Goal: Task Accomplishment & Management: Use online tool/utility

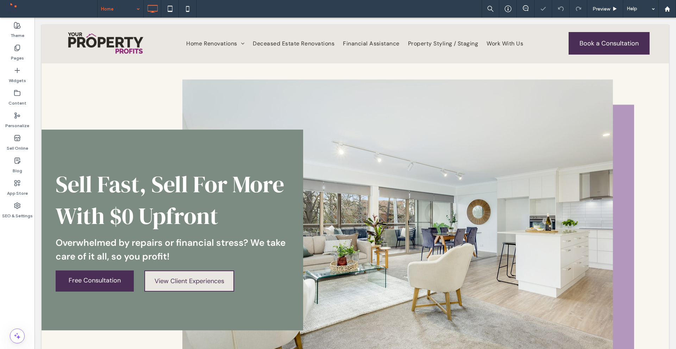
click at [198, 10] on div "Home Preview Help" at bounding box center [386, 9] width 579 height 18
click at [188, 4] on icon at bounding box center [188, 9] width 14 height 14
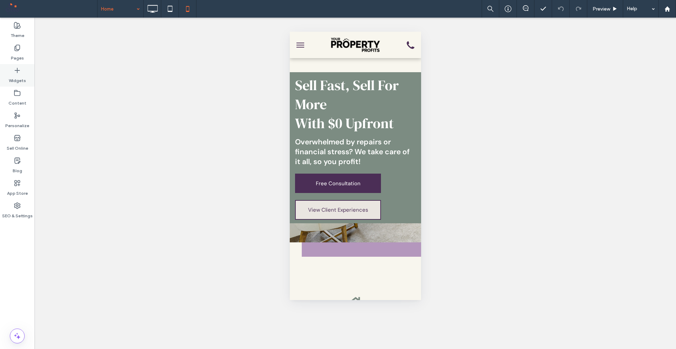
click at [24, 73] on div "Widgets" at bounding box center [17, 75] width 35 height 23
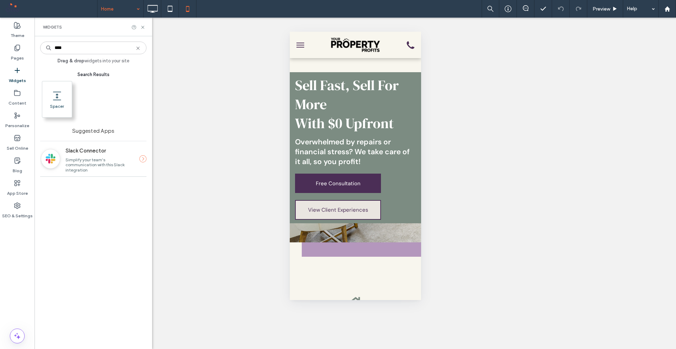
type input "****"
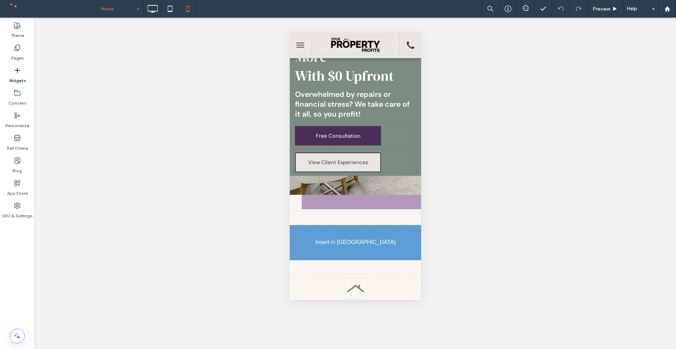
scroll to position [49, 0]
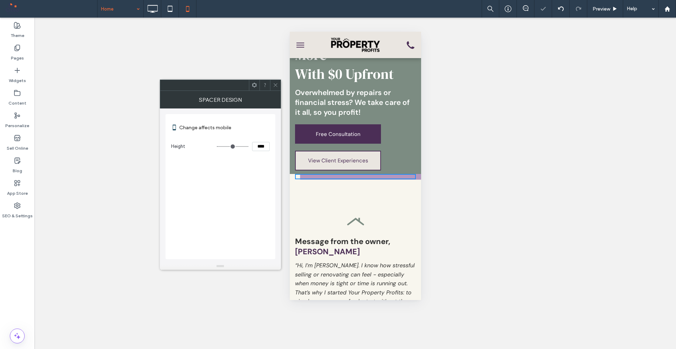
click at [277, 82] on icon at bounding box center [275, 84] width 5 height 5
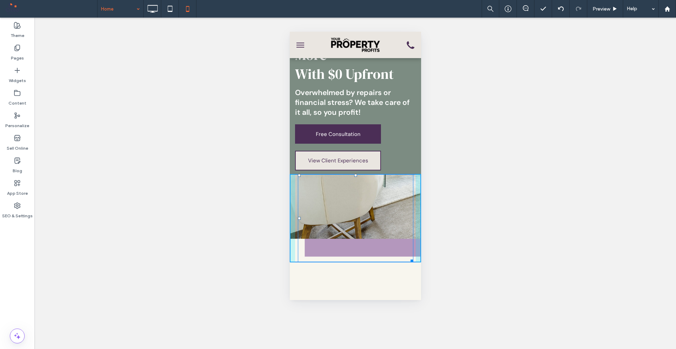
drag, startPoint x: 407, startPoint y: 177, endPoint x: 705, endPoint y: 274, distance: 313.5
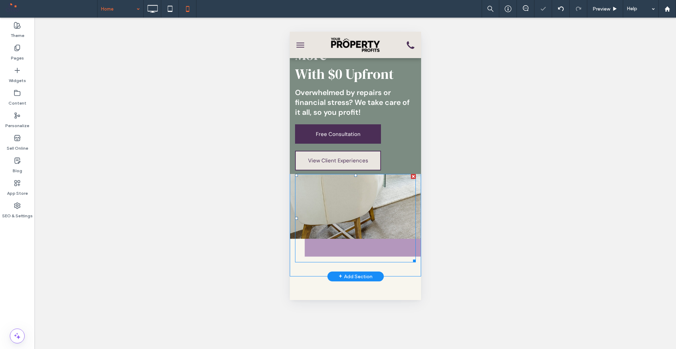
click at [413, 231] on div "Click To Paste" at bounding box center [355, 218] width 131 height 88
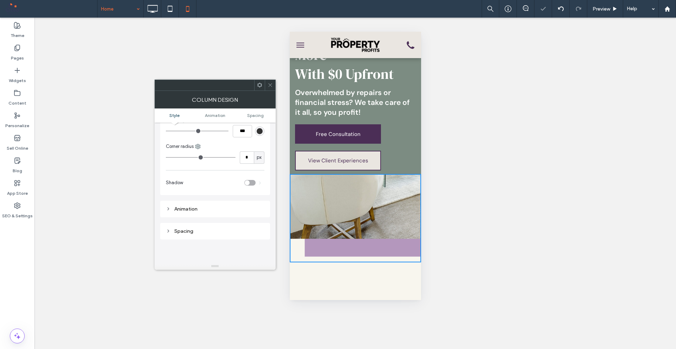
scroll to position [0, 0]
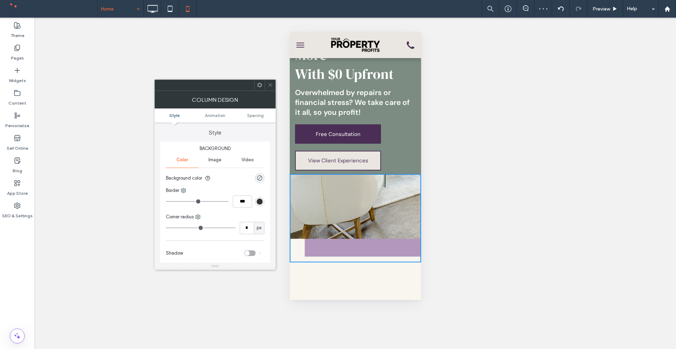
click at [268, 83] on icon at bounding box center [270, 84] width 5 height 5
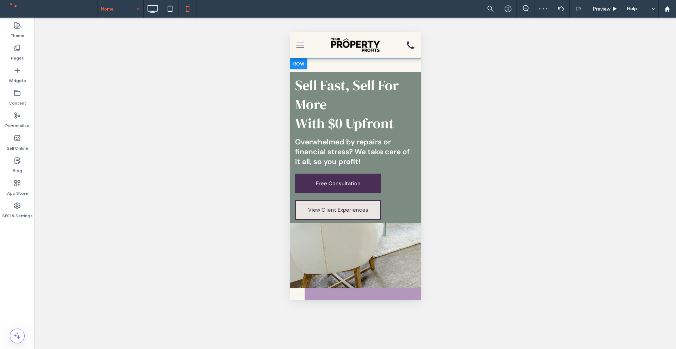
click at [298, 63] on div at bounding box center [299, 63] width 18 height 11
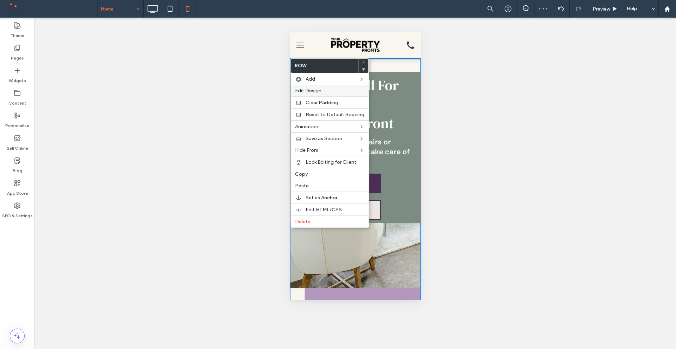
click at [301, 91] on span "Edit Design" at bounding box center [308, 91] width 26 height 6
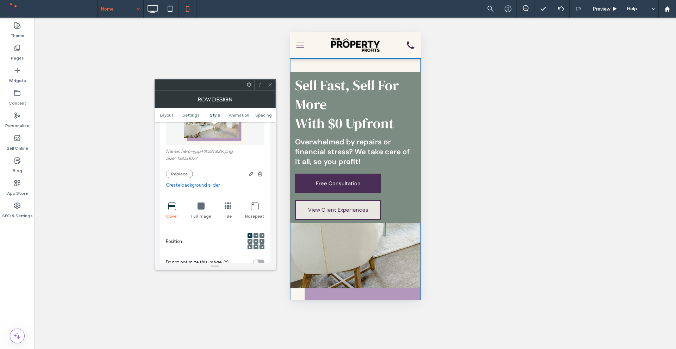
scroll to position [211, 0]
click at [256, 210] on div "No repeat" at bounding box center [254, 210] width 19 height 23
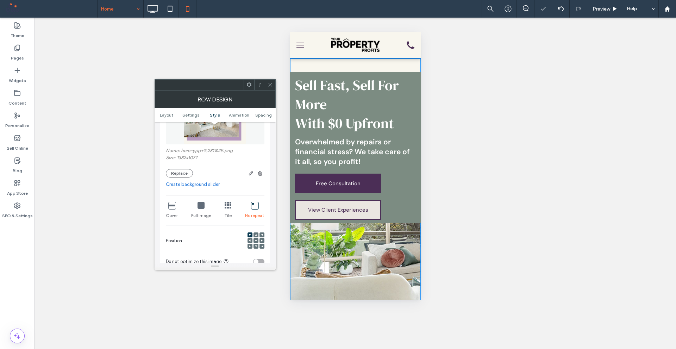
click at [254, 204] on icon at bounding box center [254, 205] width 7 height 7
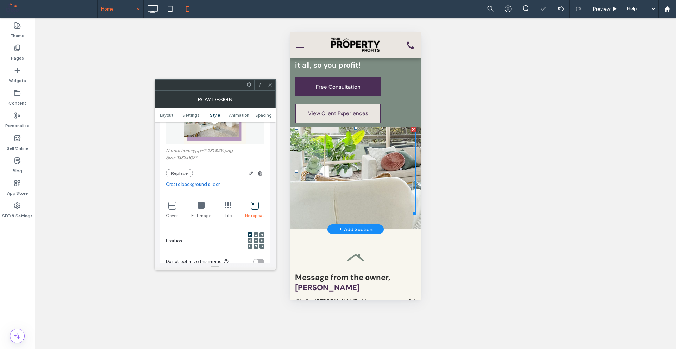
scroll to position [106, 0]
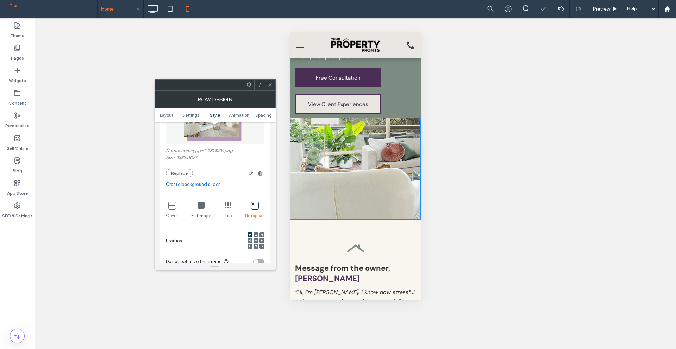
click at [203, 204] on icon at bounding box center [201, 205] width 7 height 7
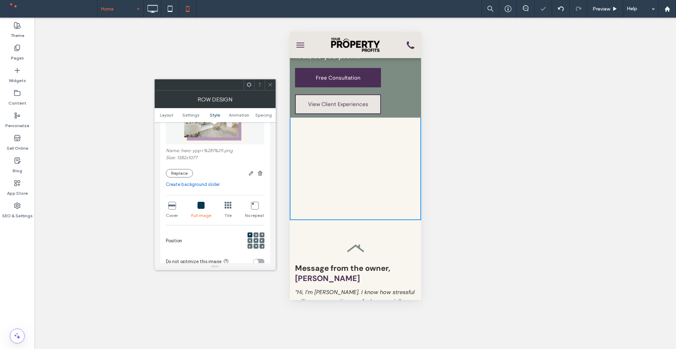
click at [194, 206] on div "Full image" at bounding box center [201, 210] width 20 height 23
click at [257, 240] on div at bounding box center [256, 240] width 5 height 5
click at [255, 232] on span at bounding box center [256, 234] width 2 height 5
click at [255, 236] on icon at bounding box center [256, 235] width 2 height 2
click at [256, 241] on icon at bounding box center [256, 241] width 2 height 2
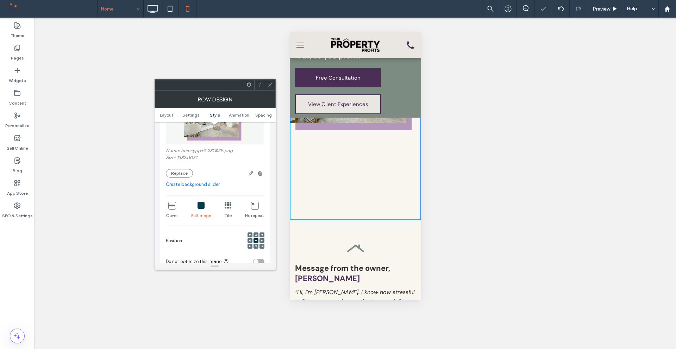
click at [256, 241] on icon at bounding box center [256, 241] width 2 height 2
click at [262, 241] on use at bounding box center [262, 241] width 2 height 2
click at [262, 247] on span at bounding box center [262, 246] width 2 height 5
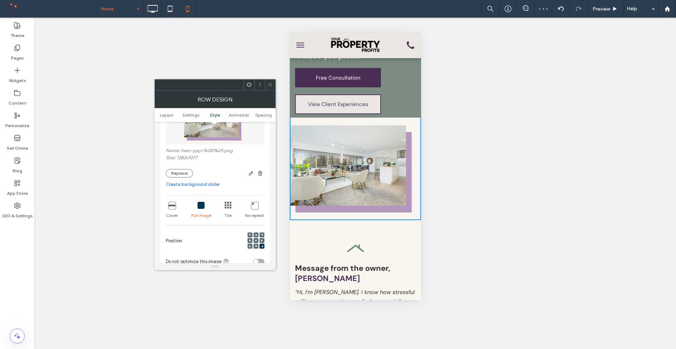
click at [252, 246] on div at bounding box center [250, 246] width 5 height 5
click at [249, 247] on use at bounding box center [250, 246] width 2 height 2
click at [269, 83] on icon at bounding box center [270, 84] width 5 height 5
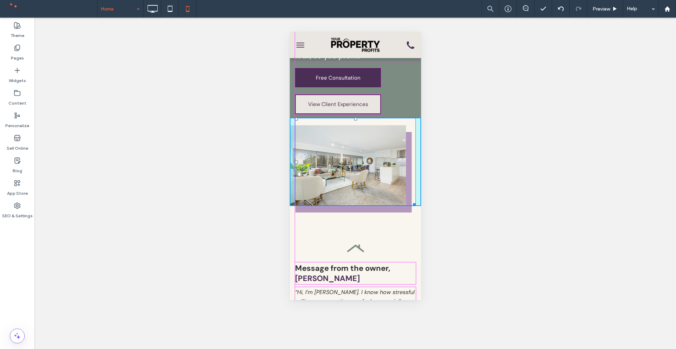
drag, startPoint x: 410, startPoint y: 203, endPoint x: 410, endPoint y: 197, distance: 6.0
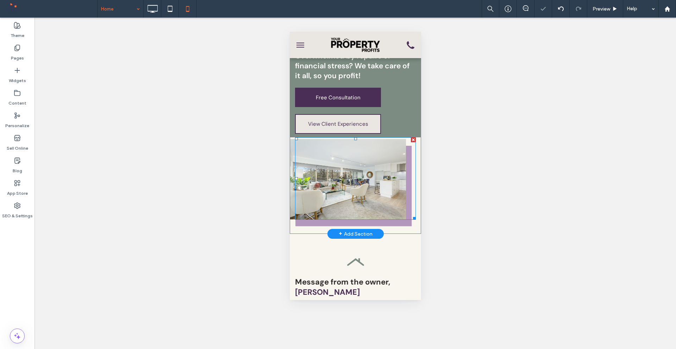
scroll to position [70, 0]
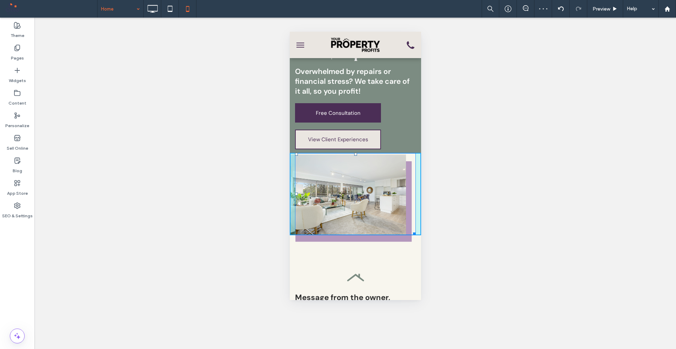
drag, startPoint x: 408, startPoint y: 235, endPoint x: 710, endPoint y: 263, distance: 303.2
click at [410, 230] on div at bounding box center [412, 232] width 5 height 5
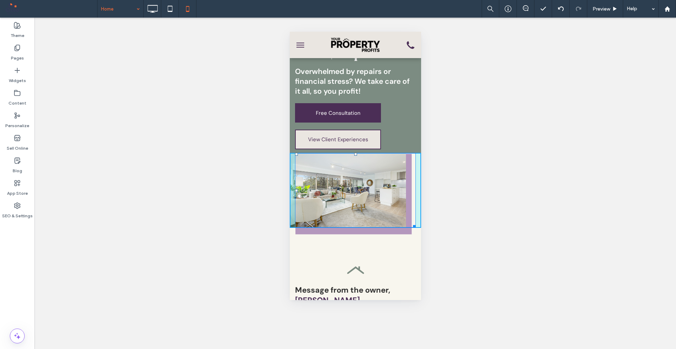
drag, startPoint x: 407, startPoint y: 226, endPoint x: 701, endPoint y: 266, distance: 297.5
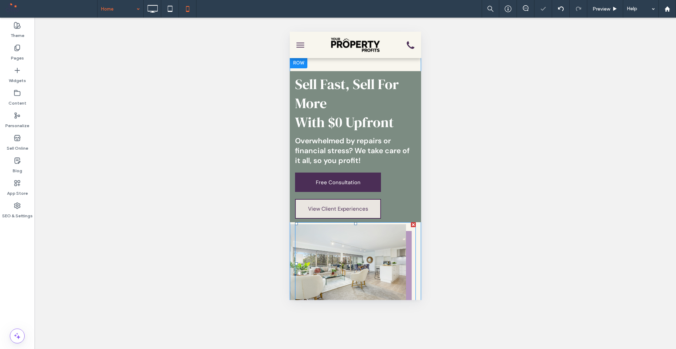
scroll to position [0, 0]
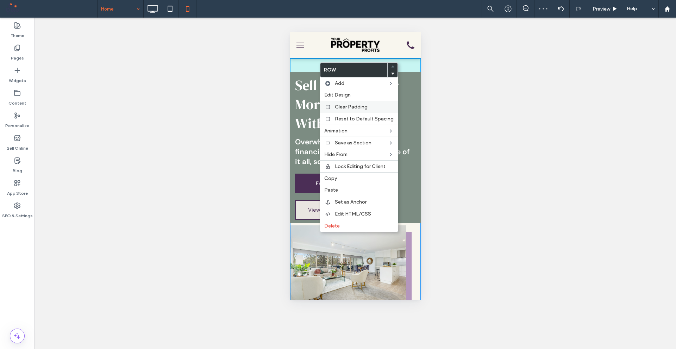
click at [343, 106] on span "Clear Padding" at bounding box center [351, 107] width 33 height 6
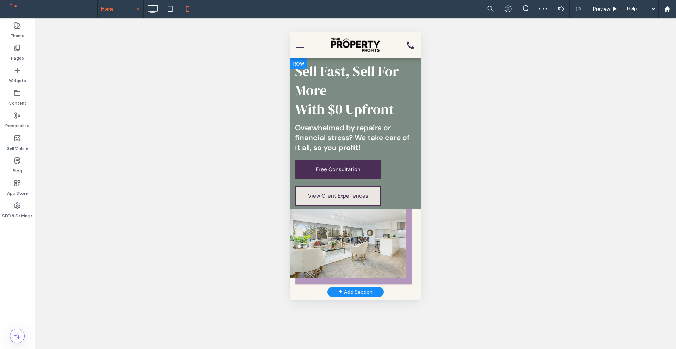
click at [305, 61] on div at bounding box center [299, 63] width 18 height 11
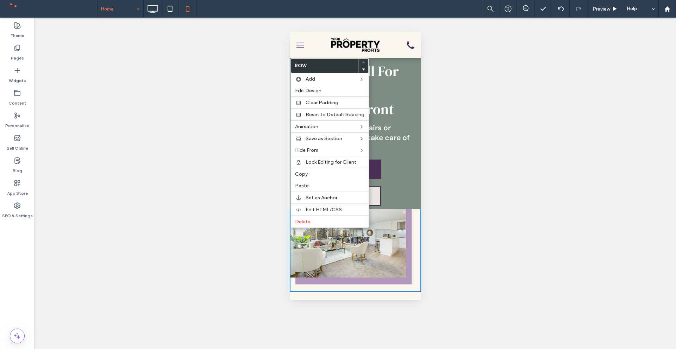
click at [414, 61] on div "Sell Fast, Sell For More With $0 Upfront Overwhelmed by repairs or financial st…" at bounding box center [355, 133] width 131 height 151
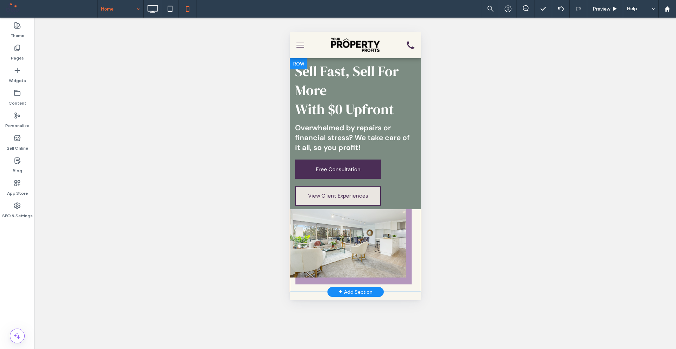
click at [413, 62] on div "Sell Fast, Sell For More With $0 Upfront Overwhelmed by repairs or financial st…" at bounding box center [355, 133] width 131 height 151
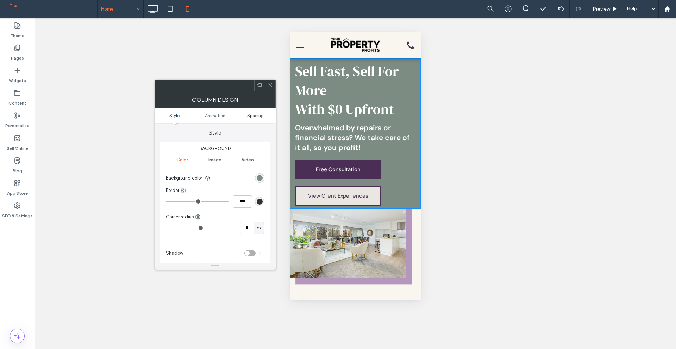
click at [261, 115] on span "Spacing" at bounding box center [255, 115] width 17 height 5
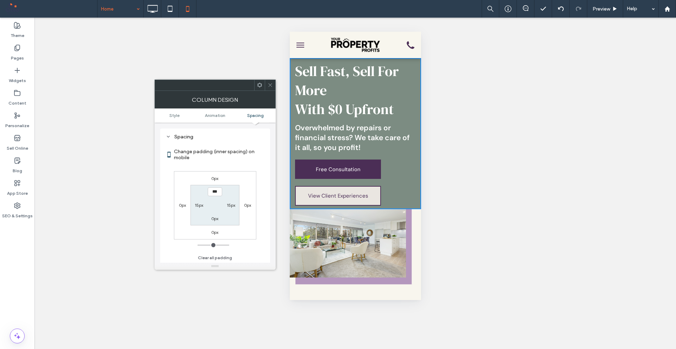
scroll to position [165, 0]
type input "****"
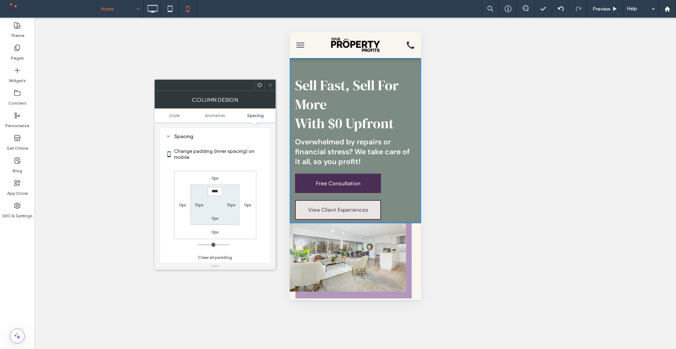
click at [210, 224] on section "**** 15px 0px 15px" at bounding box center [215, 205] width 49 height 41
click at [216, 220] on label "0px" at bounding box center [214, 218] width 7 height 5
type input "*"
type input "**"
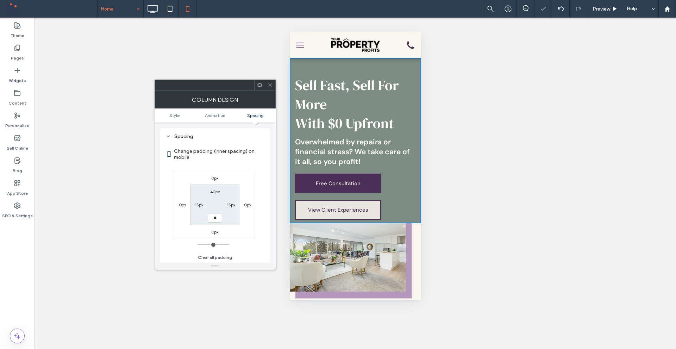
type input "****"
click at [237, 223] on section "40px 15px **** 15px" at bounding box center [215, 205] width 49 height 41
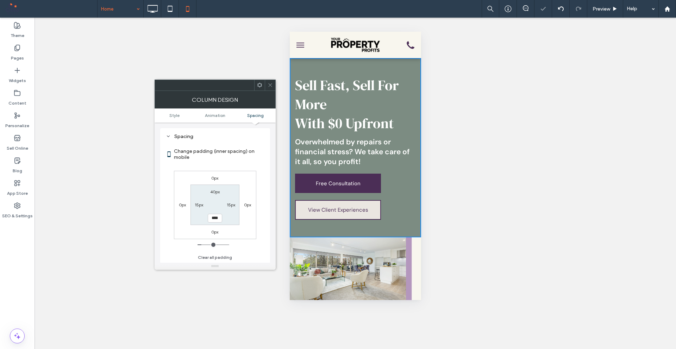
click at [272, 83] on icon at bounding box center [270, 84] width 5 height 5
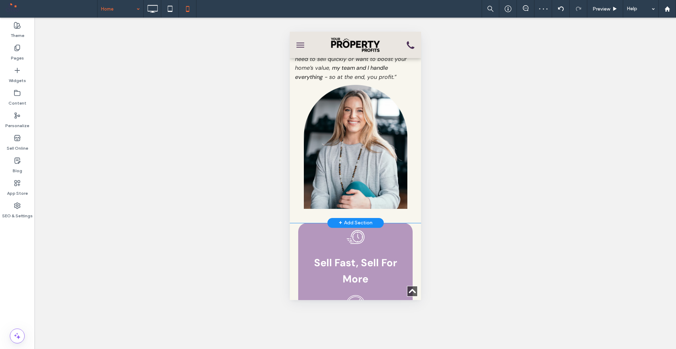
scroll to position [352, 0]
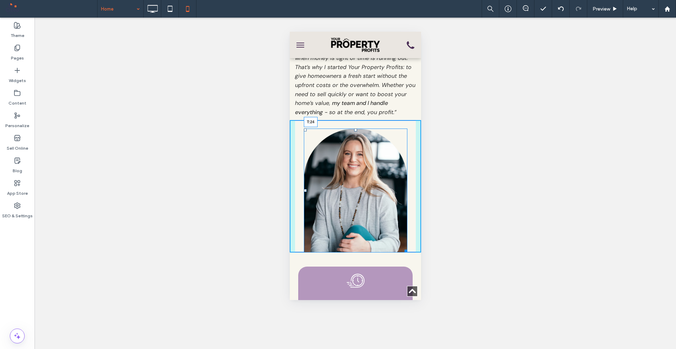
drag, startPoint x: 351, startPoint y: 120, endPoint x: 353, endPoint y: 129, distance: 9.1
click at [354, 129] on div at bounding box center [355, 130] width 3 height 3
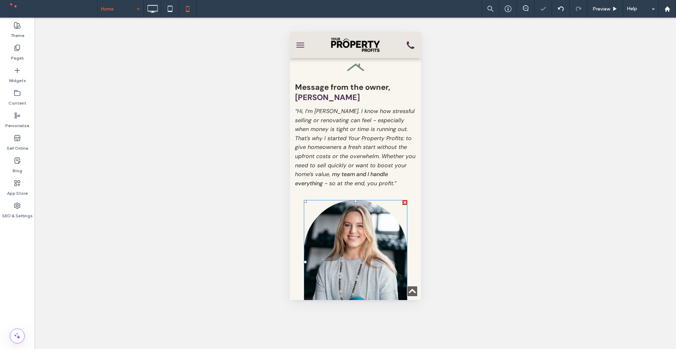
scroll to position [176, 0]
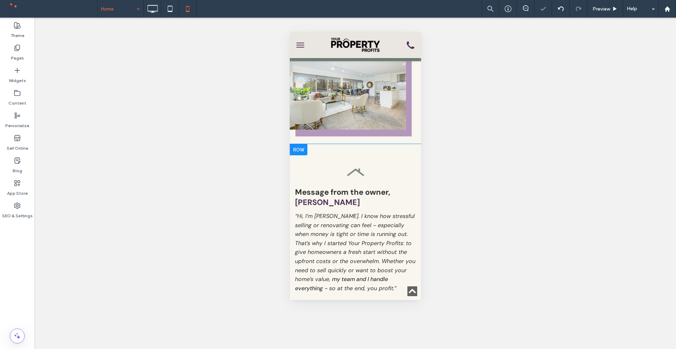
drag, startPoint x: 349, startPoint y: 155, endPoint x: 300, endPoint y: 158, distance: 49.7
click at [348, 156] on div "Message from the owner, [PERSON_NAME] “Hi, I’m [PERSON_NAME]. I know how stress…" at bounding box center [355, 293] width 131 height 299
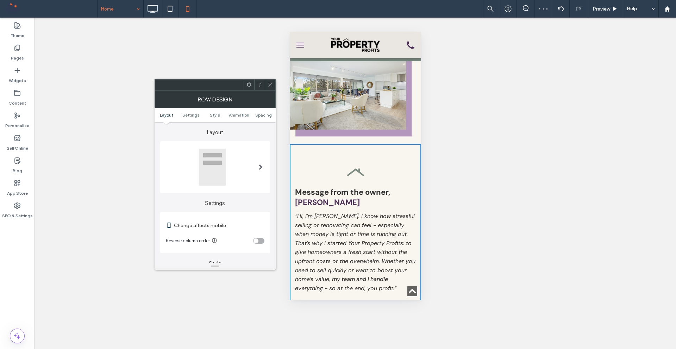
click at [262, 241] on div "toggle" at bounding box center [258, 241] width 11 height 6
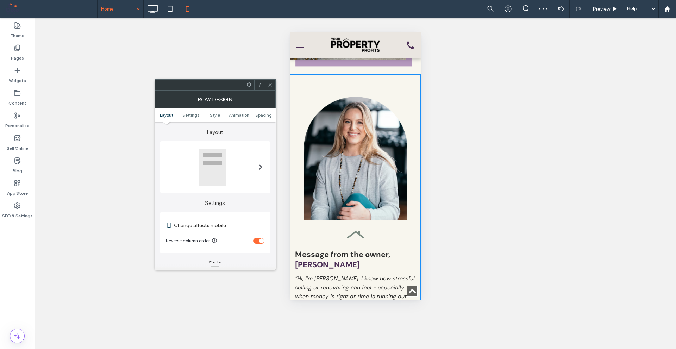
scroll to position [247, 0]
drag, startPoint x: 272, startPoint y: 80, endPoint x: 286, endPoint y: 85, distance: 15.2
click at [272, 81] on span at bounding box center [270, 85] width 5 height 11
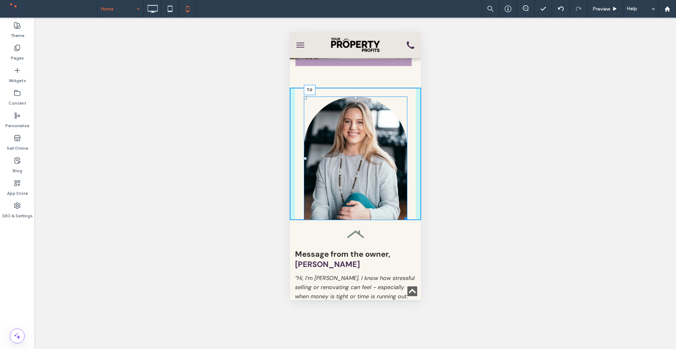
drag, startPoint x: 353, startPoint y: 98, endPoint x: 352, endPoint y: 89, distance: 8.1
click at [354, 97] on div at bounding box center [355, 98] width 3 height 3
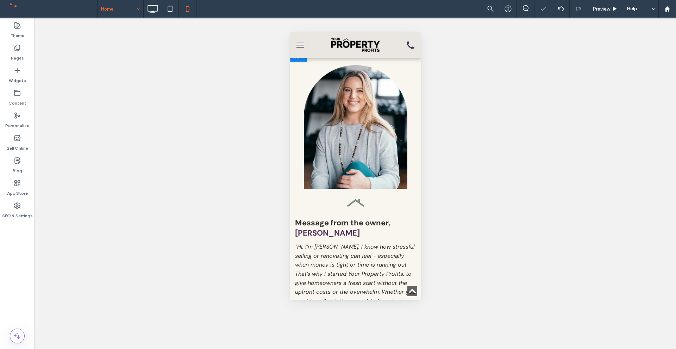
scroll to position [282, 0]
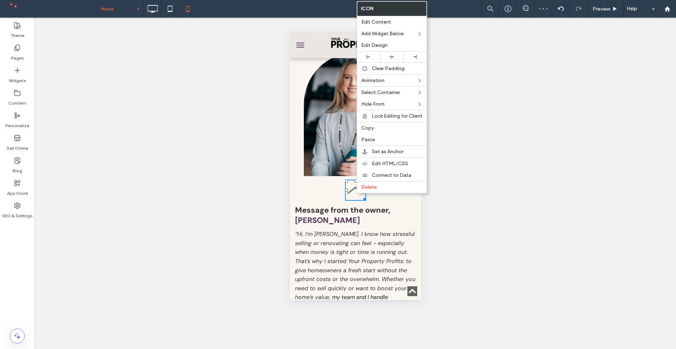
click at [331, 222] on span "[PERSON_NAME]" at bounding box center [327, 220] width 65 height 10
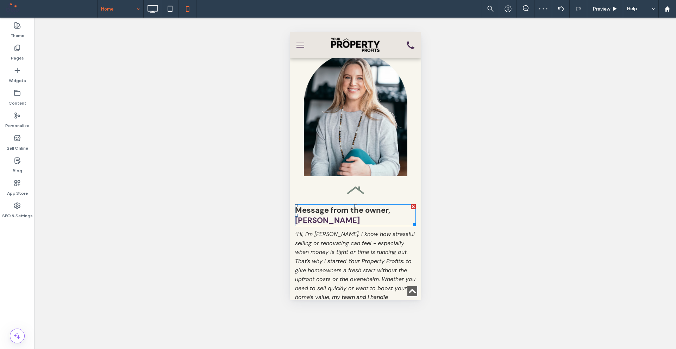
click at [340, 216] on span "[PERSON_NAME]" at bounding box center [327, 220] width 65 height 10
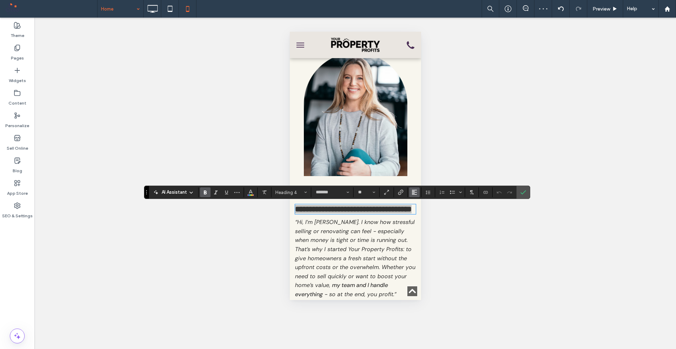
click at [413, 191] on use "Alignment" at bounding box center [414, 192] width 5 height 5
click at [419, 210] on label "ui.textEditor.alignment.center" at bounding box center [421, 214] width 25 height 10
click at [344, 244] on span "“Hi, I’m [PERSON_NAME]. I know how stressful selling or renovating can feel - e…" at bounding box center [355, 253] width 120 height 70
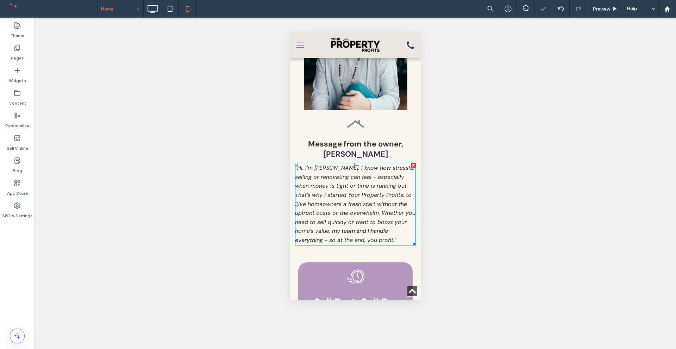
scroll to position [352, 0]
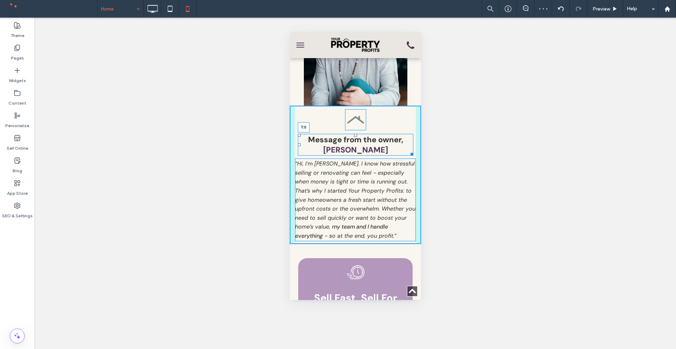
drag, startPoint x: 352, startPoint y: 135, endPoint x: 648, endPoint y: 163, distance: 297.3
click at [356, 130] on div "Message from the owner, [PERSON_NAME] T:0 “Hi, I’m [PERSON_NAME]. I know how st…" at bounding box center [355, 175] width 131 height 138
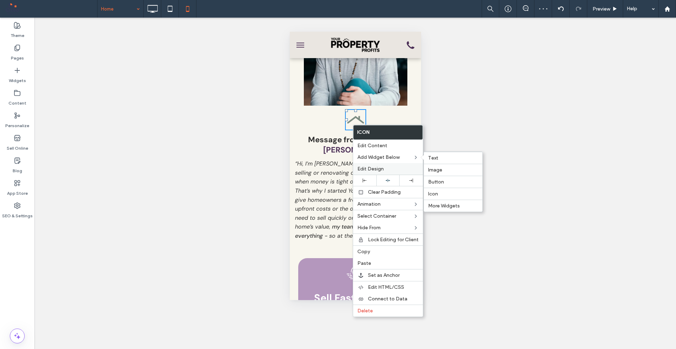
click at [377, 171] on span "Edit Design" at bounding box center [371, 169] width 26 height 6
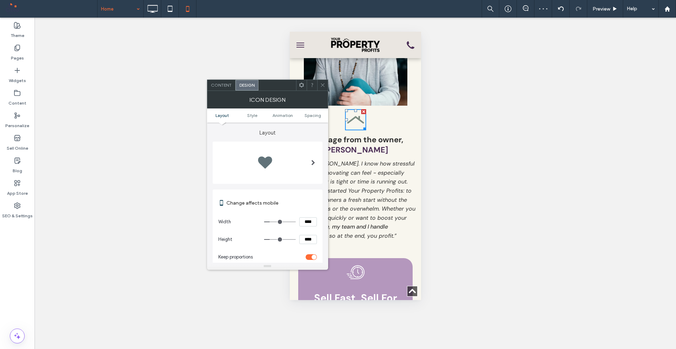
drag, startPoint x: 306, startPoint y: 111, endPoint x: 310, endPoint y: 113, distance: 4.8
click at [307, 111] on ul "Layout Style Animation Spacing" at bounding box center [267, 115] width 121 height 14
click at [311, 113] on span "Spacing" at bounding box center [313, 115] width 17 height 5
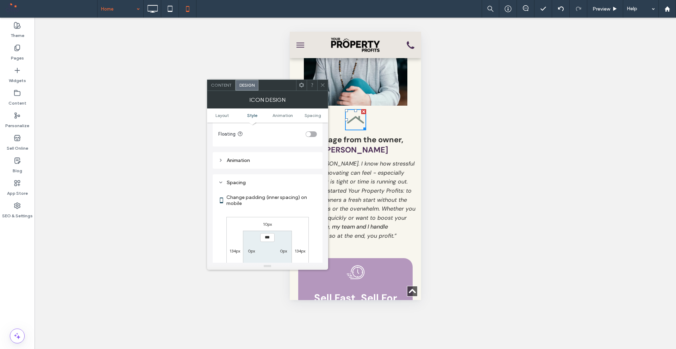
scroll to position [324, 0]
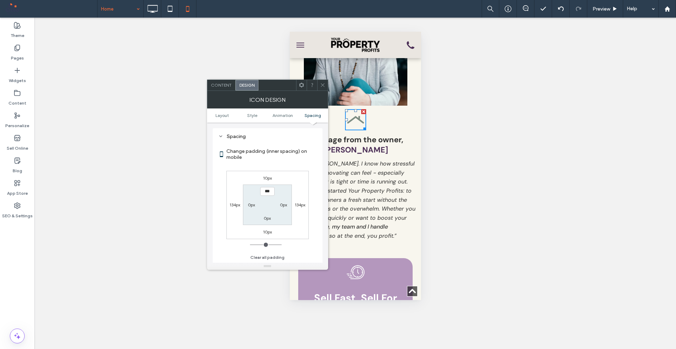
click at [267, 229] on label "10px" at bounding box center [267, 231] width 9 height 5
type input "**"
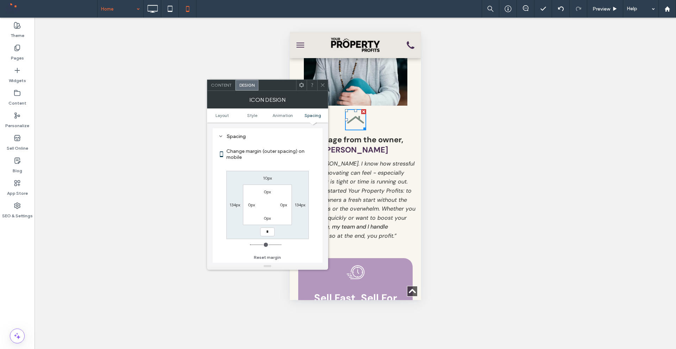
type input "*"
type input "***"
click at [290, 234] on div "10px 134px *** 134px 0px 0px 0px 0px" at bounding box center [268, 205] width 82 height 68
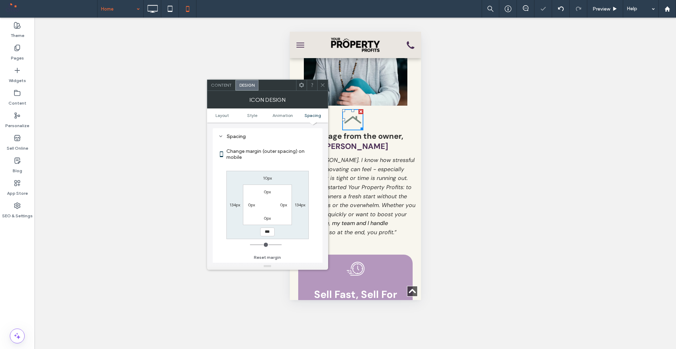
click at [323, 85] on icon at bounding box center [322, 84] width 5 height 5
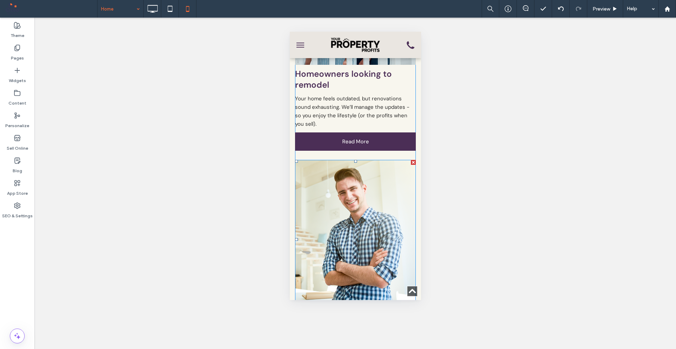
scroll to position [775, 0]
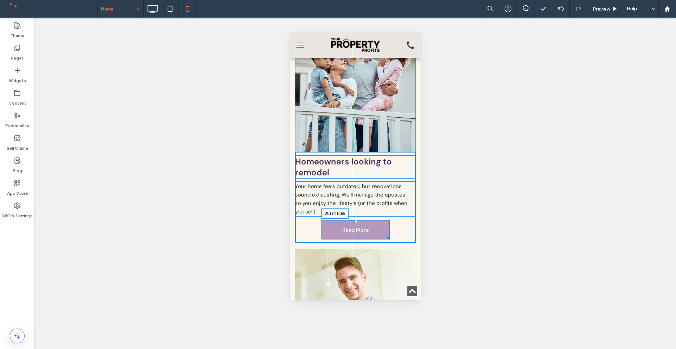
drag, startPoint x: 406, startPoint y: 228, endPoint x: 672, endPoint y: 261, distance: 268.3
click at [384, 234] on div at bounding box center [386, 236] width 5 height 5
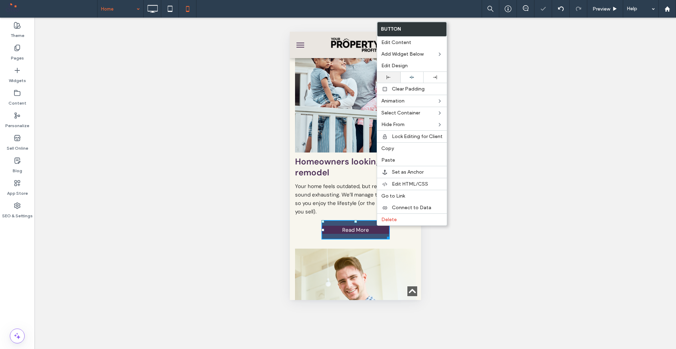
click at [384, 76] on div at bounding box center [389, 77] width 16 height 4
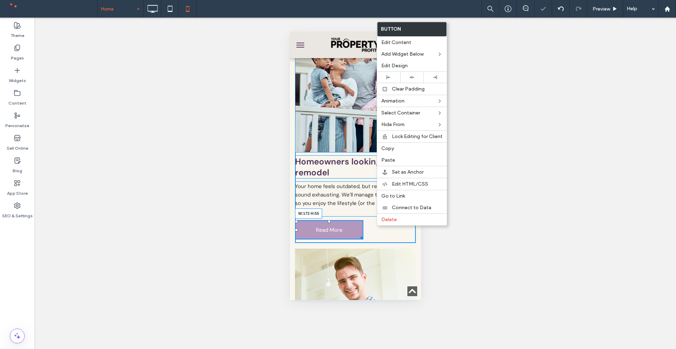
drag, startPoint x: 361, startPoint y: 231, endPoint x: 644, endPoint y: 262, distance: 284.3
click at [358, 234] on div at bounding box center [360, 236] width 5 height 5
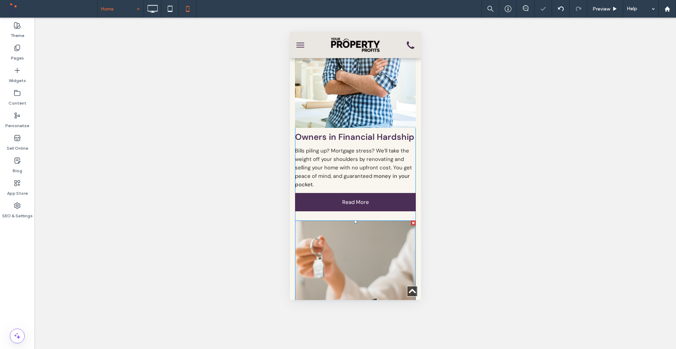
scroll to position [1057, 0]
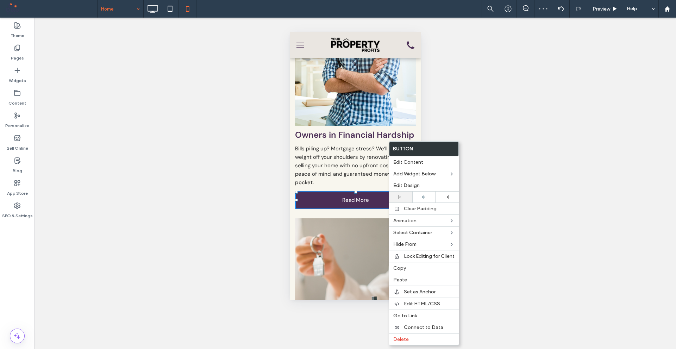
click at [404, 198] on div at bounding box center [401, 197] width 16 height 4
click at [369, 213] on div "Sellers with No Cashflow Want top dollar for your property but can’t pay for re…" at bounding box center [355, 334] width 121 height 243
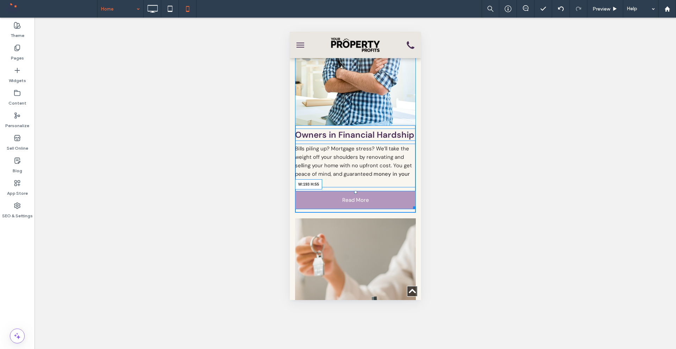
drag, startPoint x: 406, startPoint y: 204, endPoint x: 648, endPoint y: 236, distance: 244.2
click at [410, 205] on div at bounding box center [412, 206] width 5 height 5
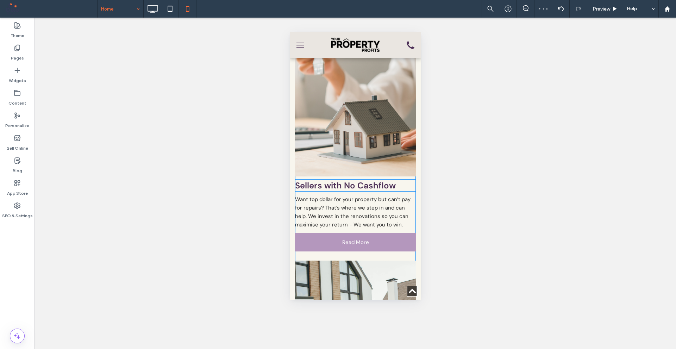
scroll to position [1268, 0]
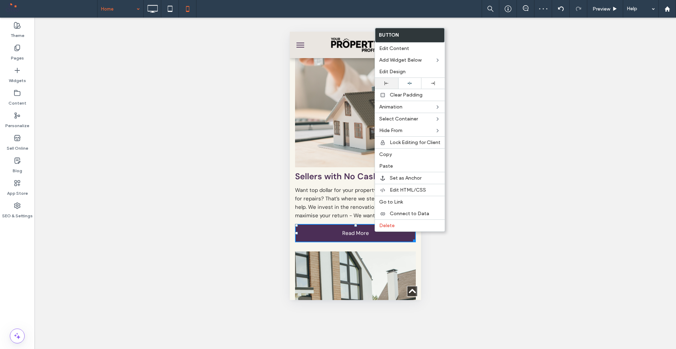
click at [389, 85] on div at bounding box center [386, 83] width 23 height 11
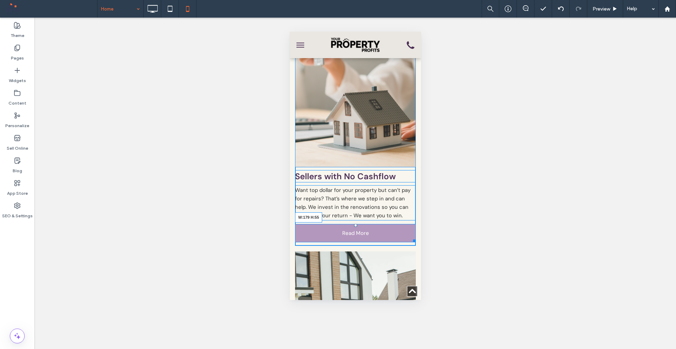
drag, startPoint x: 408, startPoint y: 231, endPoint x: 355, endPoint y: 232, distance: 52.5
click at [410, 237] on div at bounding box center [412, 239] width 5 height 5
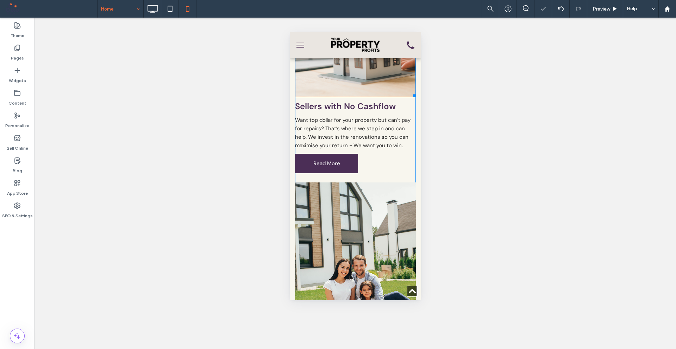
scroll to position [1339, 0]
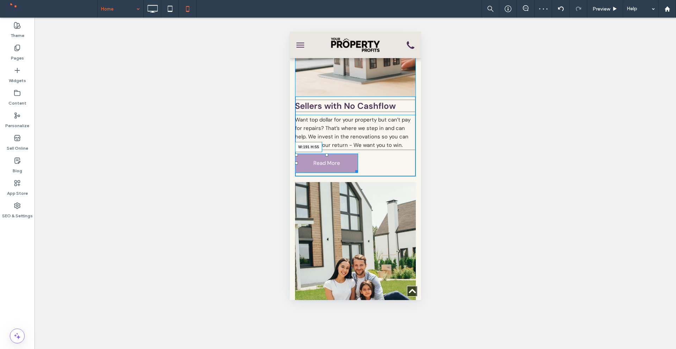
drag, startPoint x: 356, startPoint y: 159, endPoint x: 360, endPoint y: 159, distance: 4.2
click at [358, 168] on div at bounding box center [355, 170] width 5 height 5
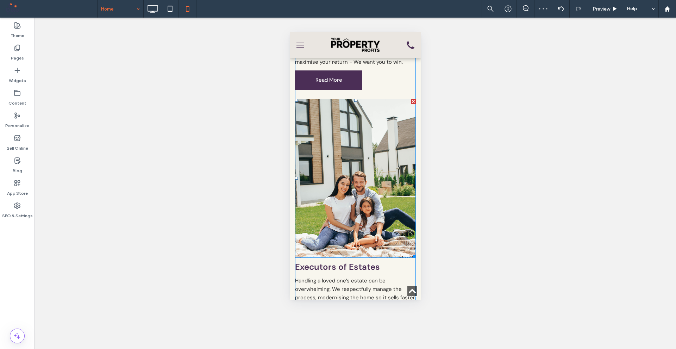
scroll to position [1480, 0]
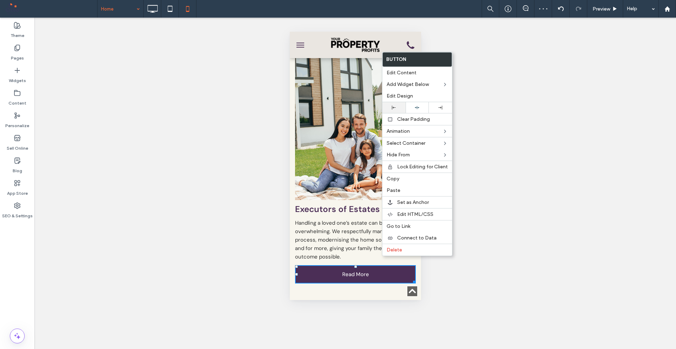
click at [395, 106] on icon at bounding box center [394, 108] width 4 height 4
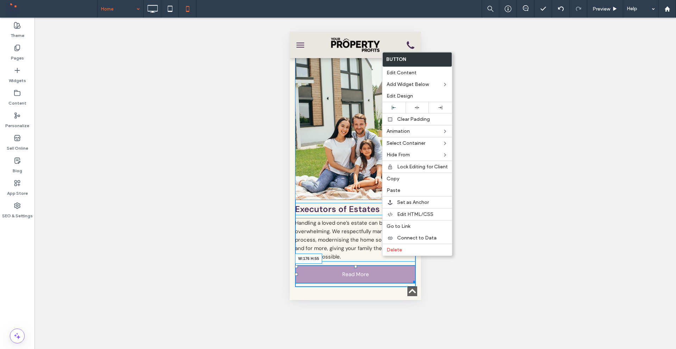
drag, startPoint x: 407, startPoint y: 263, endPoint x: 644, endPoint y: 296, distance: 238.6
click at [410, 278] on div at bounding box center [412, 280] width 5 height 5
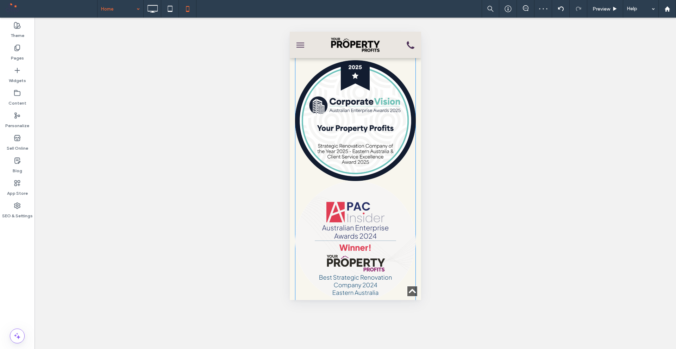
scroll to position [2607, 0]
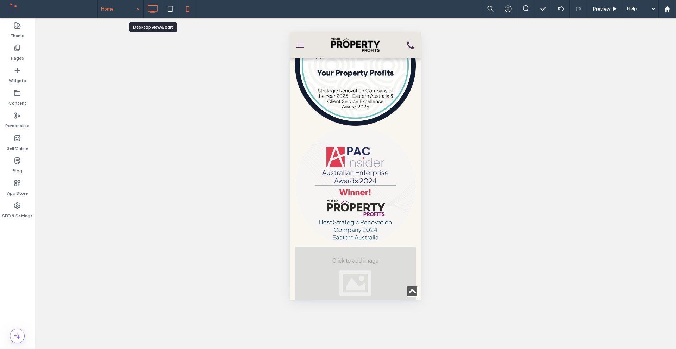
click at [151, 12] on icon at bounding box center [152, 9] width 14 height 14
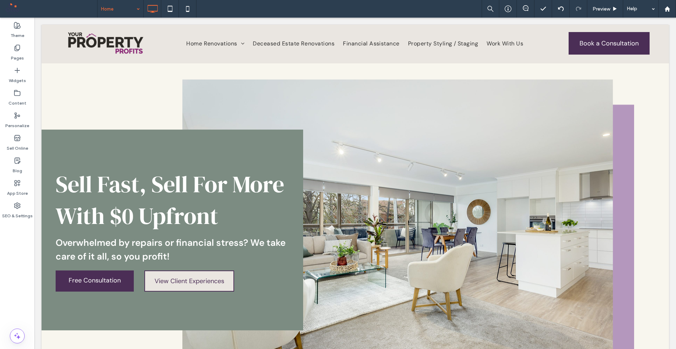
scroll to position [0, 0]
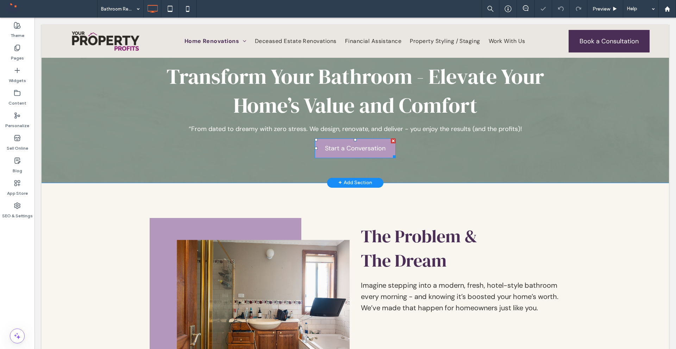
scroll to position [206, 0]
drag, startPoint x: 353, startPoint y: 140, endPoint x: 356, endPoint y: 145, distance: 6.3
click at [356, 145] on div "Transform Your Bathroom - Elevate Your Home’s Value and Comfort “From dated to …" at bounding box center [355, 100] width 423 height 123
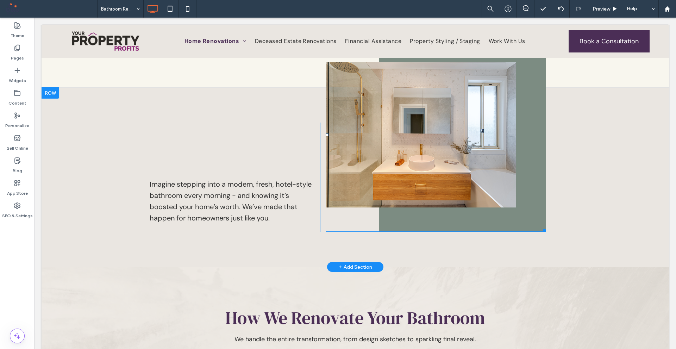
scroll to position [593, 0]
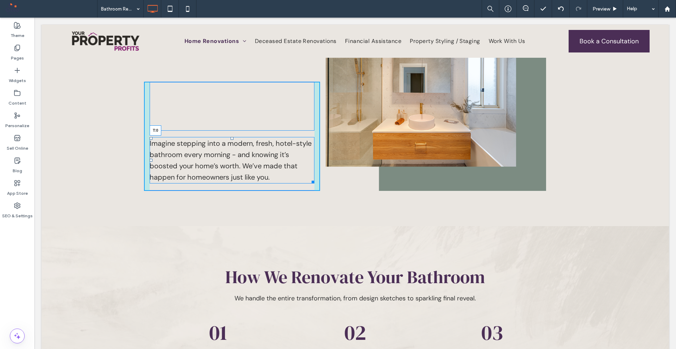
drag, startPoint x: 229, startPoint y: 138, endPoint x: 268, endPoint y: 143, distance: 38.7
click at [233, 125] on div "Imagine stepping into a modern, fresh, hotel-style bathroom every morning - and…" at bounding box center [232, 136] width 176 height 109
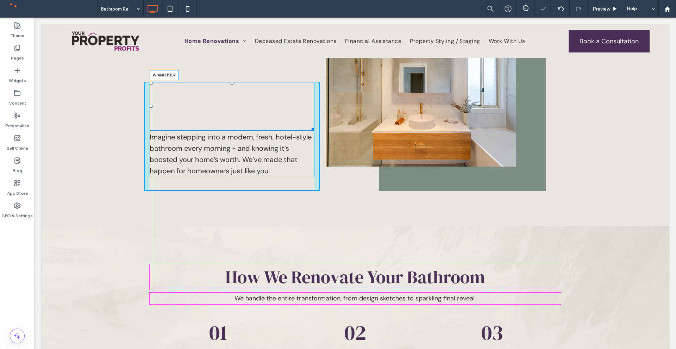
drag, startPoint x: 307, startPoint y: 123, endPoint x: 345, endPoint y: 135, distance: 40.1
click at [311, 125] on div at bounding box center [311, 127] width 5 height 5
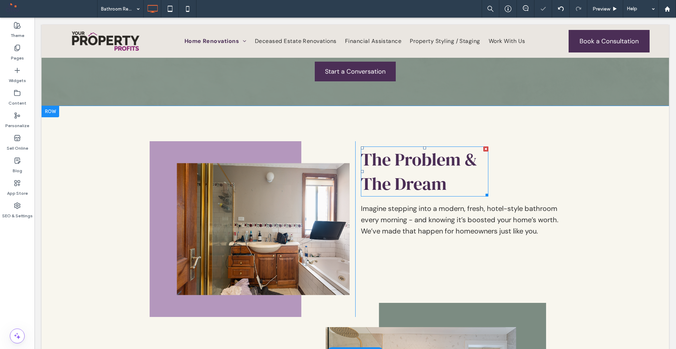
scroll to position [241, 0]
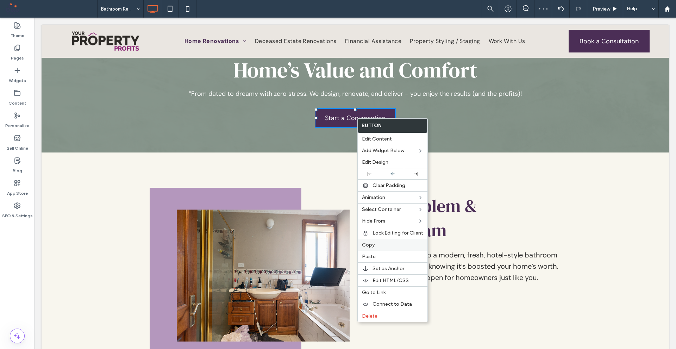
click at [380, 242] on label "Copy" at bounding box center [392, 245] width 61 height 6
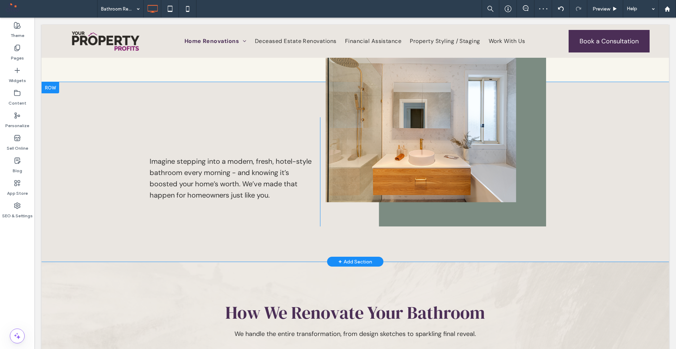
scroll to position [558, 0]
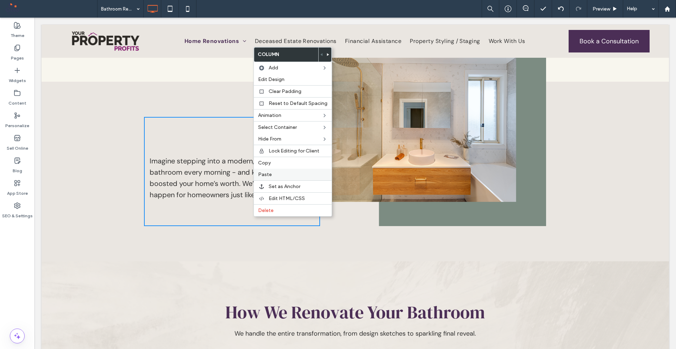
click at [281, 174] on label "Paste" at bounding box center [292, 175] width 69 height 6
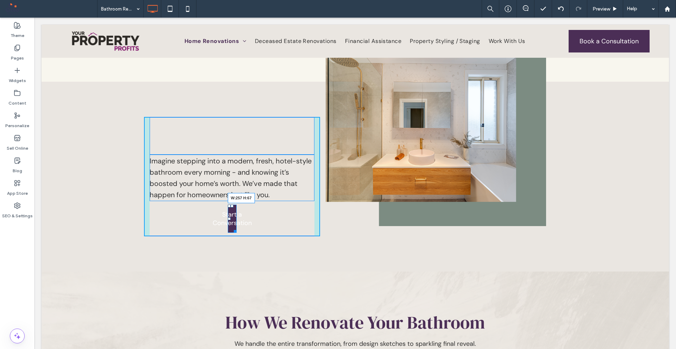
drag, startPoint x: 240, startPoint y: 231, endPoint x: 309, endPoint y: 243, distance: 70.5
click at [237, 228] on div at bounding box center [233, 230] width 5 height 5
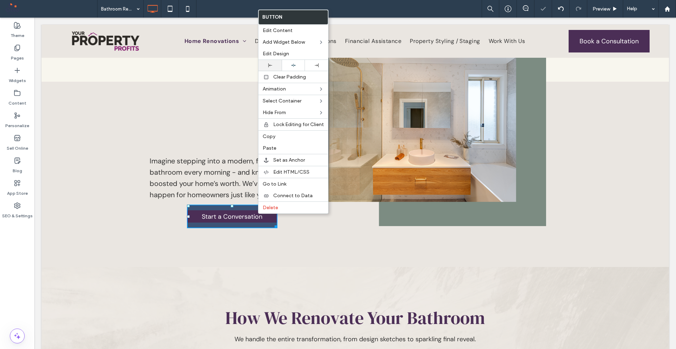
click at [269, 69] on div at bounding box center [270, 65] width 23 height 11
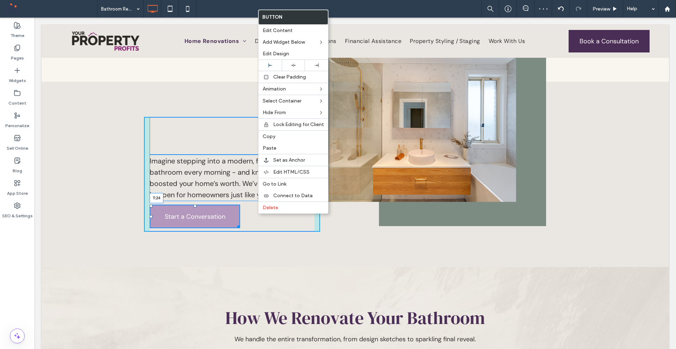
drag, startPoint x: 192, startPoint y: 205, endPoint x: 227, endPoint y: 227, distance: 41.7
click at [194, 207] on div at bounding box center [195, 206] width 3 height 3
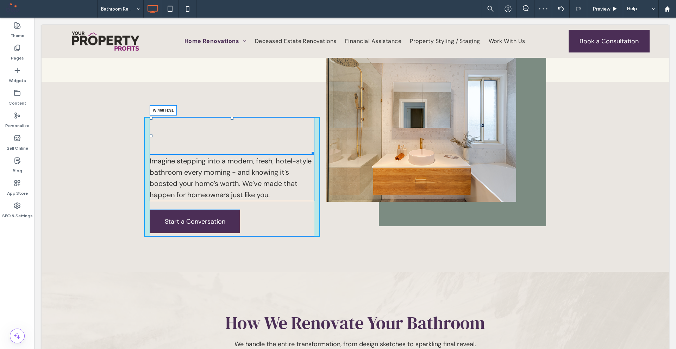
click at [310, 149] on div at bounding box center [311, 151] width 5 height 5
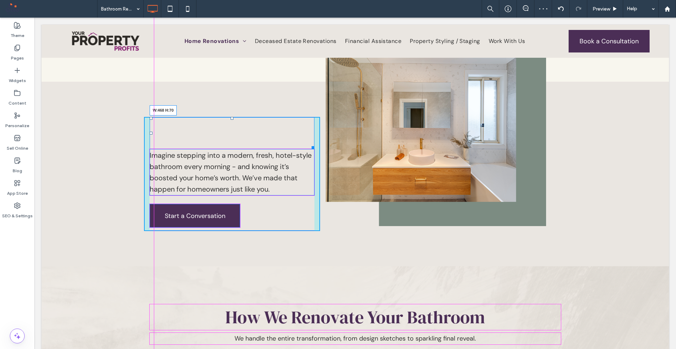
drag, startPoint x: 310, startPoint y: 146, endPoint x: 310, endPoint y: 139, distance: 7.4
click at [310, 144] on div at bounding box center [311, 146] width 5 height 5
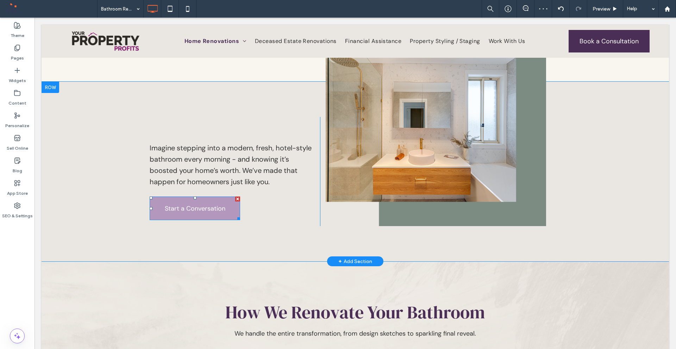
click at [191, 213] on link "Start a Conversation" at bounding box center [195, 209] width 91 height 24
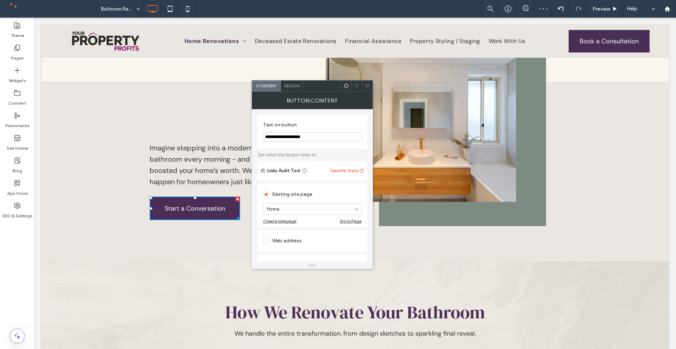
drag, startPoint x: 344, startPoint y: 157, endPoint x: 230, endPoint y: 142, distance: 114.7
type input "**********"
click at [372, 89] on div at bounding box center [367, 86] width 11 height 11
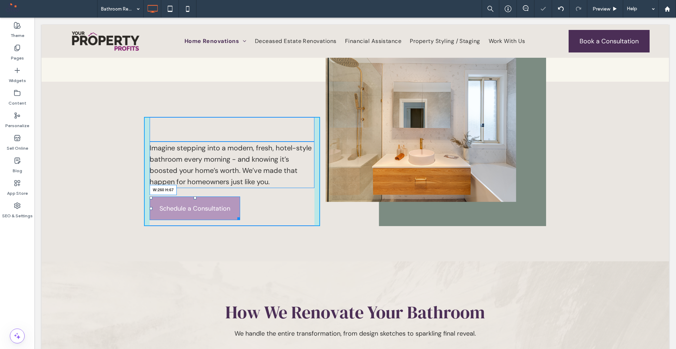
click at [238, 217] on div at bounding box center [237, 217] width 5 height 5
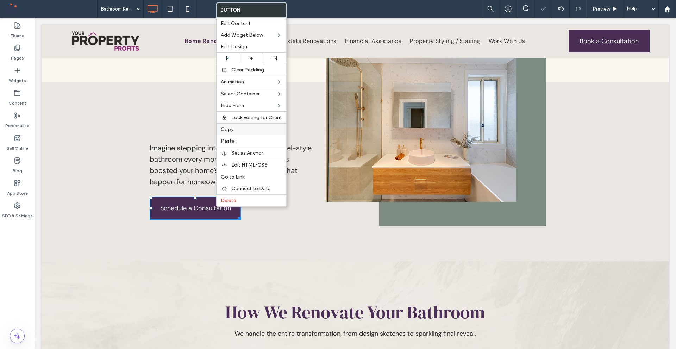
click at [238, 133] on div "Copy" at bounding box center [252, 129] width 70 height 12
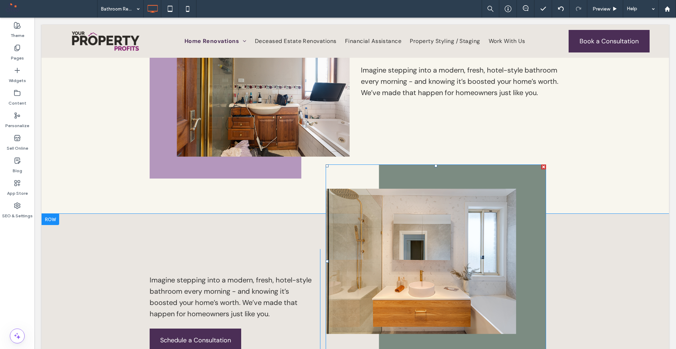
scroll to position [417, 0]
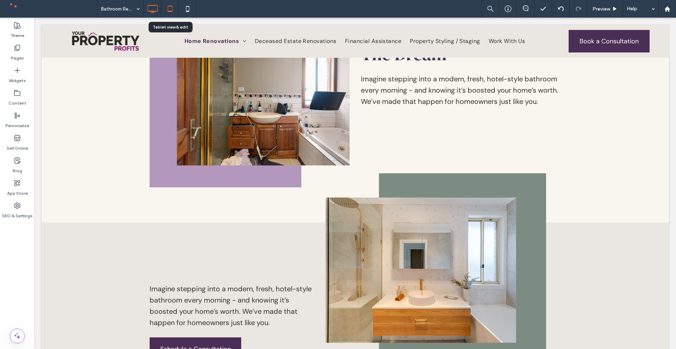
click at [174, 15] on icon at bounding box center [170, 9] width 14 height 14
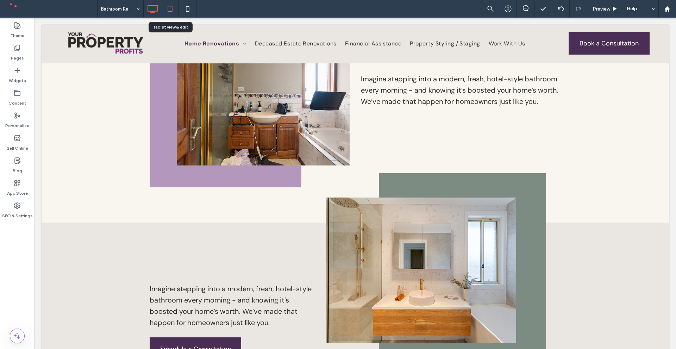
scroll to position [0, 0]
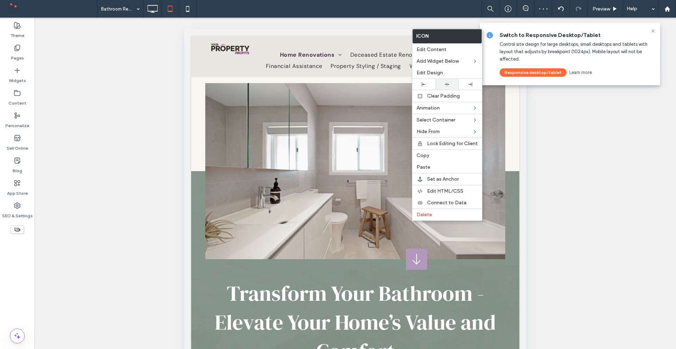
click at [446, 84] on use at bounding box center [447, 84] width 5 height 3
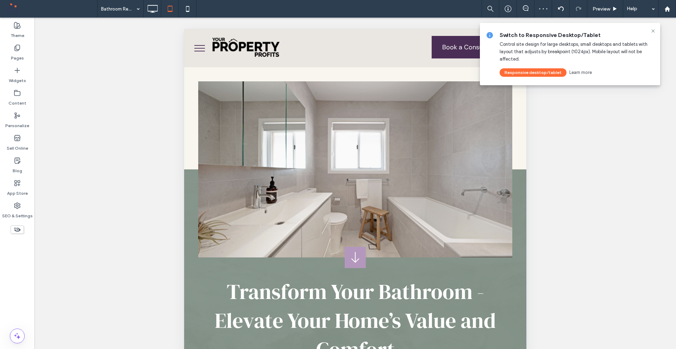
scroll to position [493, 0]
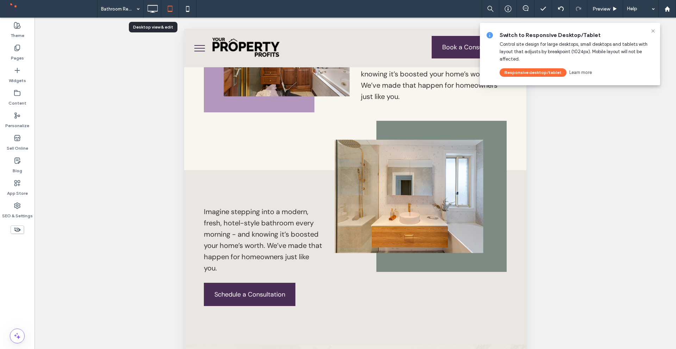
click at [154, 12] on icon at bounding box center [152, 9] width 14 height 14
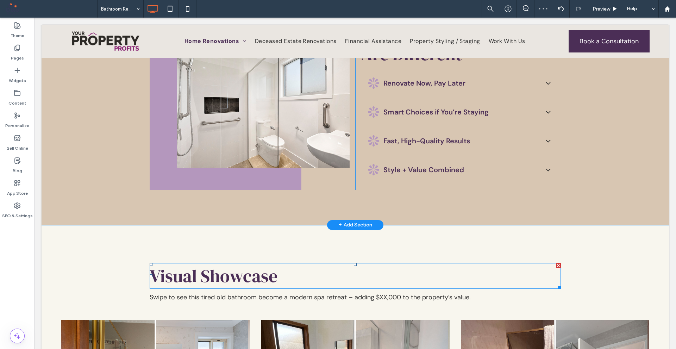
scroll to position [1057, 0]
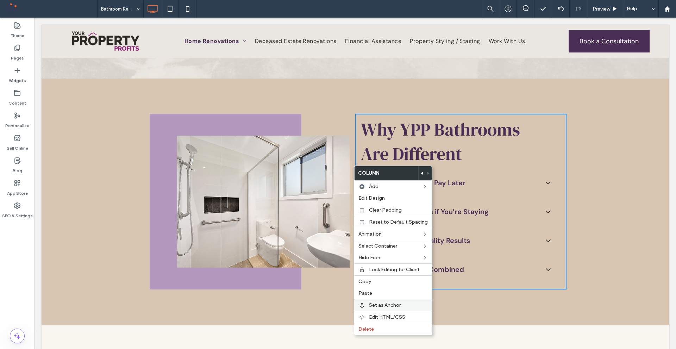
drag, startPoint x: 374, startPoint y: 295, endPoint x: 388, endPoint y: 300, distance: 14.7
click at [374, 295] on label "Paste" at bounding box center [393, 293] width 69 height 6
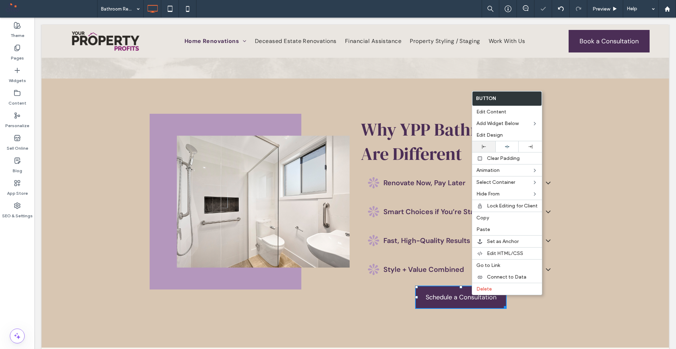
click at [483, 145] on icon at bounding box center [484, 147] width 4 height 4
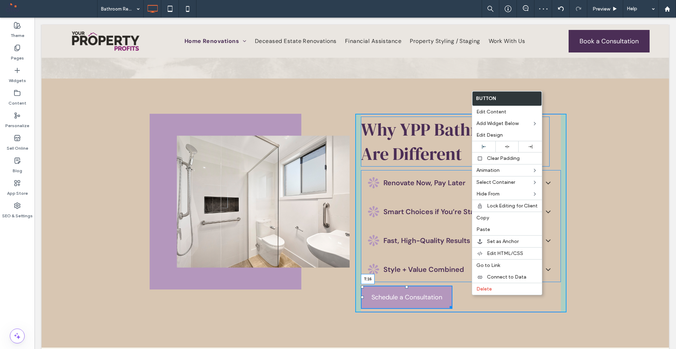
drag, startPoint x: 405, startPoint y: 287, endPoint x: 410, endPoint y: 290, distance: 4.7
click at [410, 290] on div "Why YPP Bathrooms Are Different Renovate Now, Pay Later Part of a profit-for-sa…" at bounding box center [460, 213] width 211 height 199
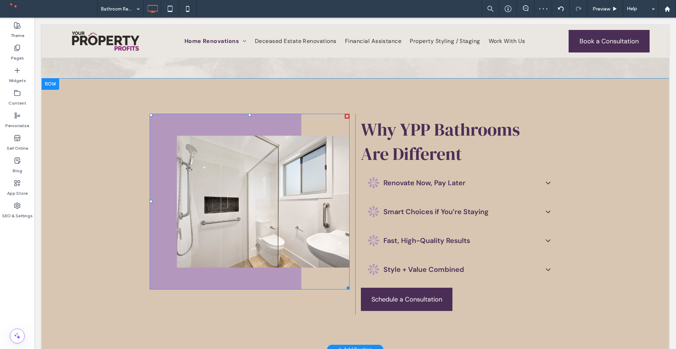
click at [248, 115] on div at bounding box center [249, 115] width 3 height 3
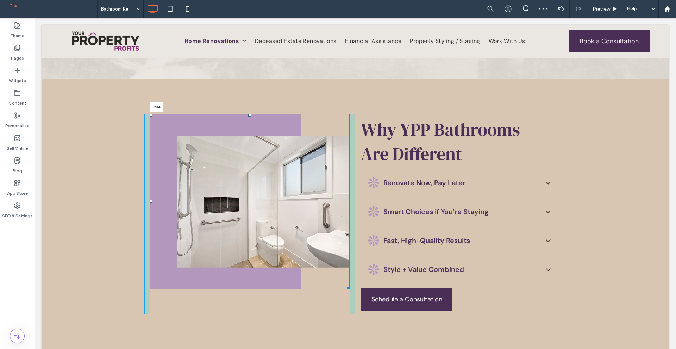
drag, startPoint x: 247, startPoint y: 115, endPoint x: 248, endPoint y: 127, distance: 12.1
click at [248, 117] on div at bounding box center [249, 115] width 3 height 3
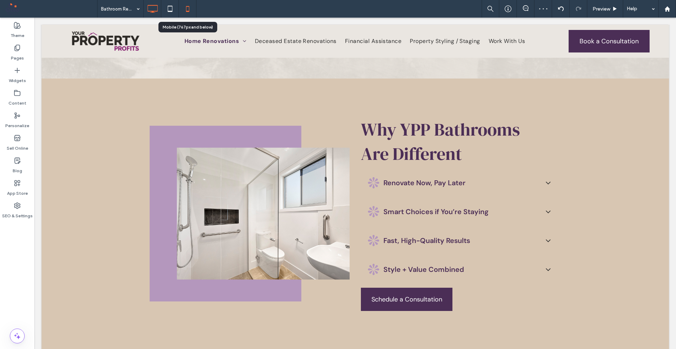
click at [192, 12] on icon at bounding box center [188, 9] width 14 height 14
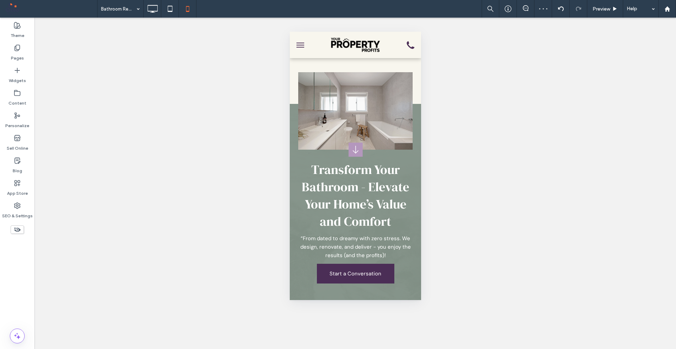
scroll to position [0, 0]
click at [152, 12] on use at bounding box center [153, 9] width 10 height 8
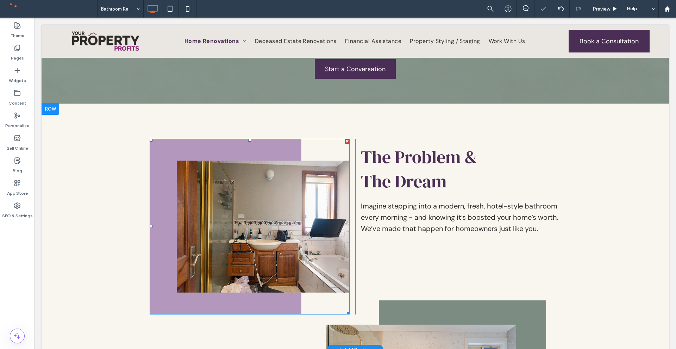
scroll to position [282, 0]
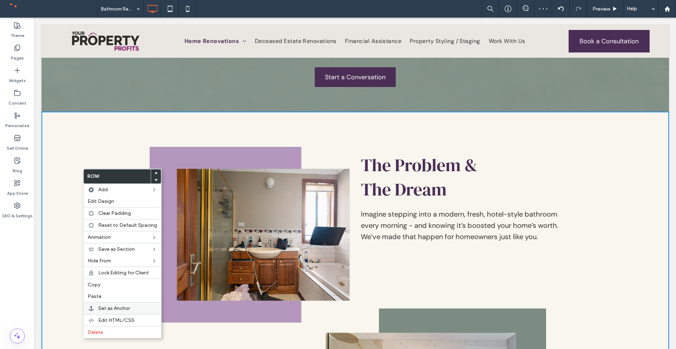
click at [130, 310] on label "Set as Anchor" at bounding box center [127, 308] width 59 height 6
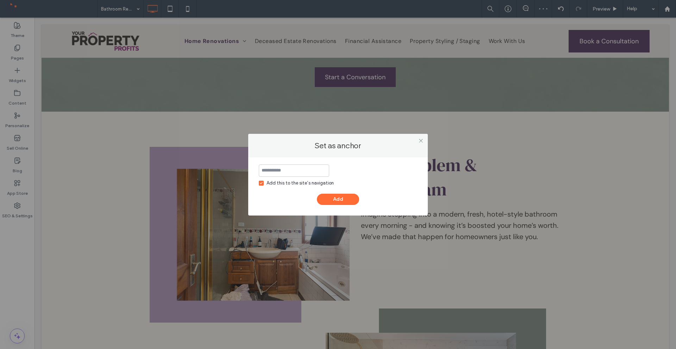
click at [284, 184] on div "Add this to the site’s navigation" at bounding box center [300, 183] width 67 height 7
click at [296, 172] on input at bounding box center [294, 171] width 70 height 12
type input "**********"
click at [337, 203] on button "Add" at bounding box center [338, 199] width 42 height 11
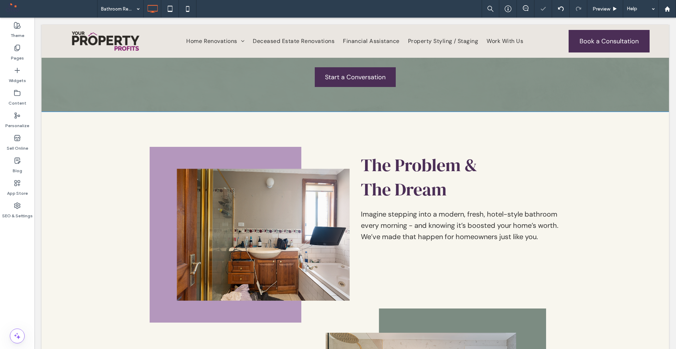
scroll to position [141, 0]
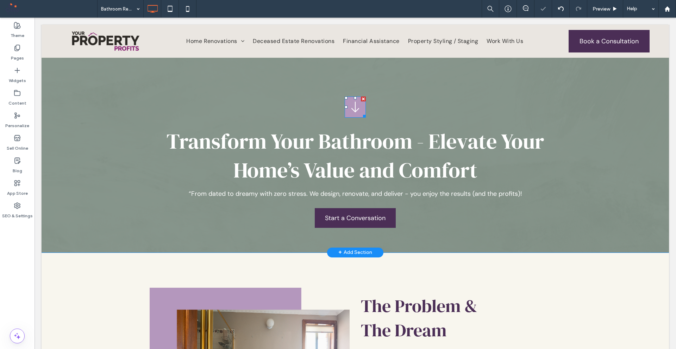
click at [350, 103] on icon at bounding box center [355, 106] width 15 height 15
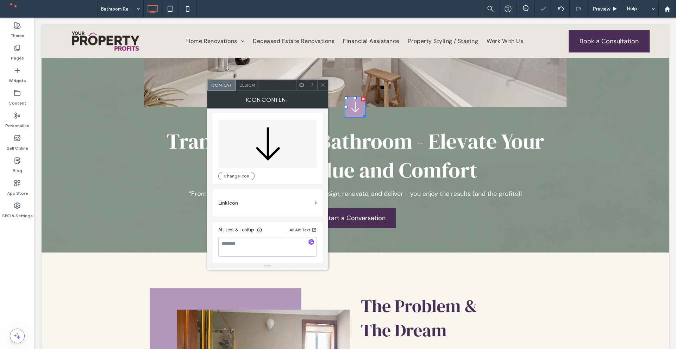
scroll to position [2, 0]
click at [263, 200] on label "Link Icon" at bounding box center [265, 202] width 94 height 13
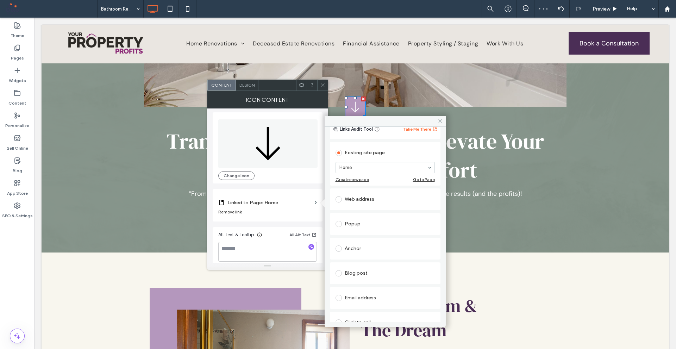
scroll to position [70, 0]
click at [377, 200] on div "Anchor" at bounding box center [385, 199] width 99 height 11
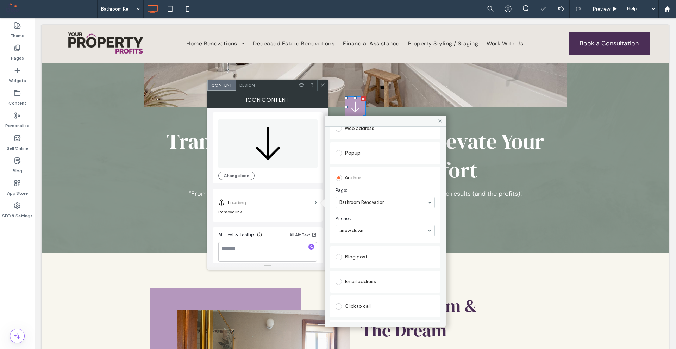
click at [324, 89] on span at bounding box center [322, 85] width 5 height 11
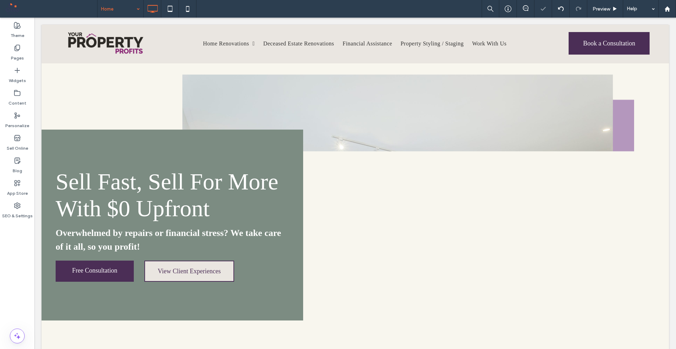
scroll to position [0, 0]
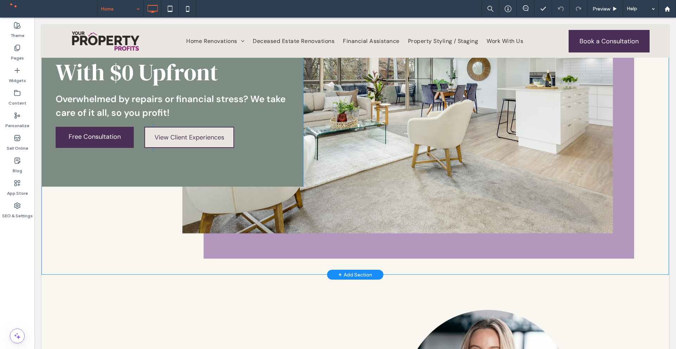
scroll to position [106, 0]
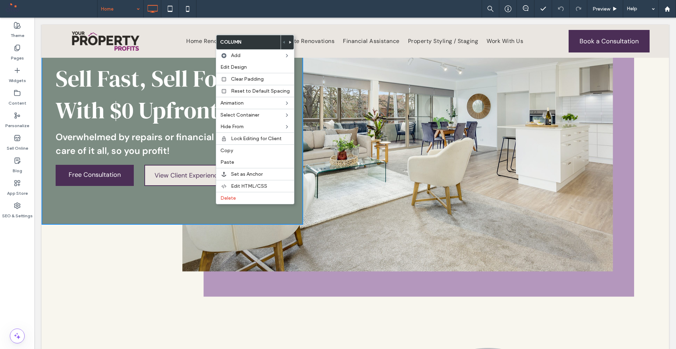
click at [178, 188] on div "View Client Experiences Click To Paste" at bounding box center [221, 175] width 136 height 28
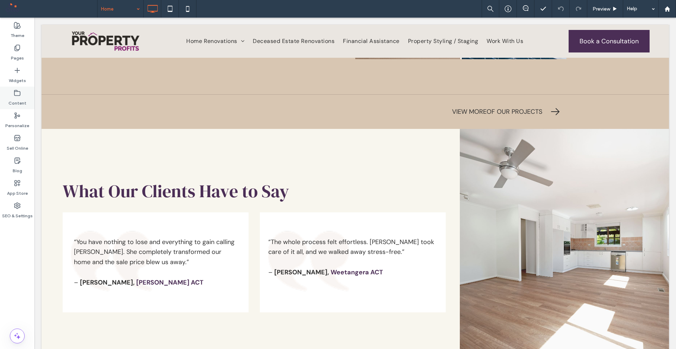
scroll to position [2360, 0]
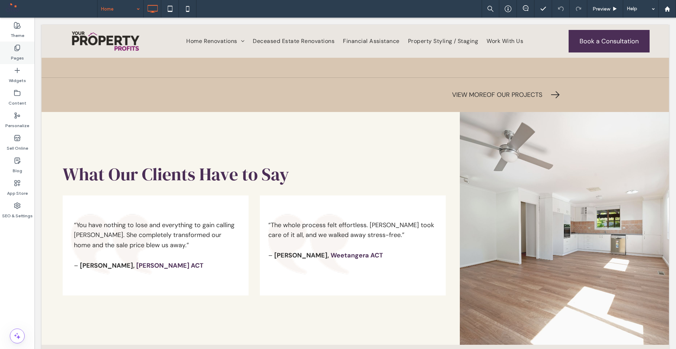
click at [1, 42] on div "Pages" at bounding box center [17, 53] width 35 height 23
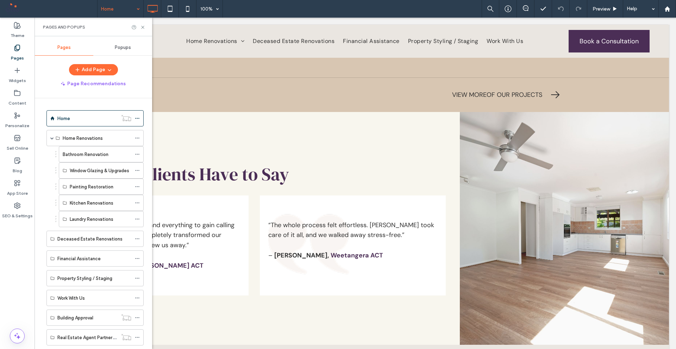
click at [81, 149] on div "Bathroom Renovation" at bounding box center [97, 154] width 69 height 15
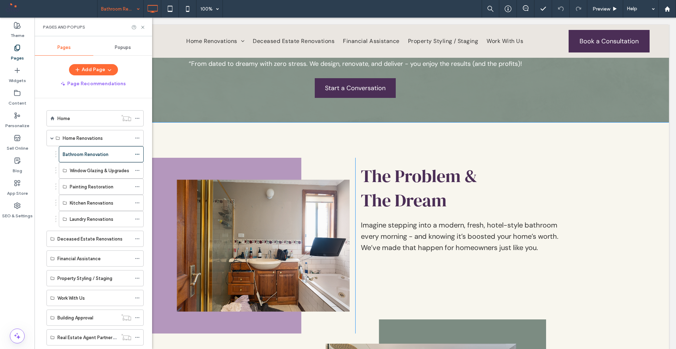
scroll to position [352, 0]
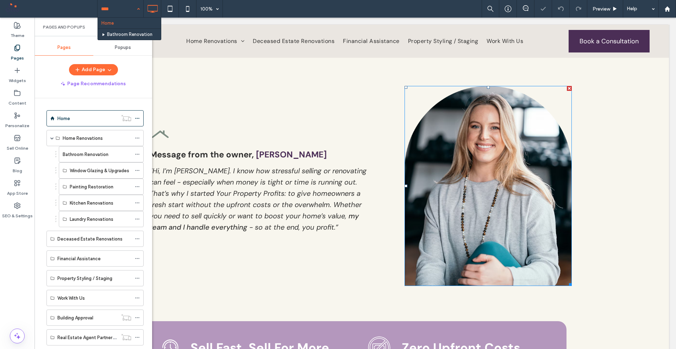
scroll to position [352, 0]
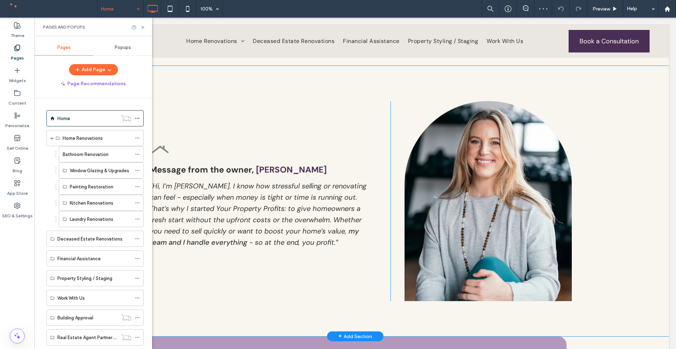
click at [257, 87] on div "Message from the owner, [PERSON_NAME] “Hi, I’m [PERSON_NAME]. I know how stress…" at bounding box center [356, 201] width 628 height 271
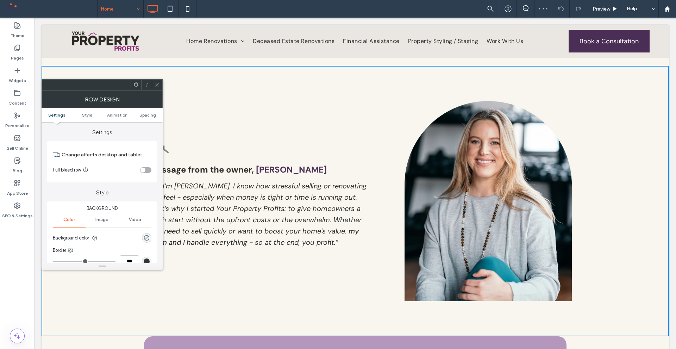
click at [156, 85] on icon at bounding box center [157, 84] width 5 height 5
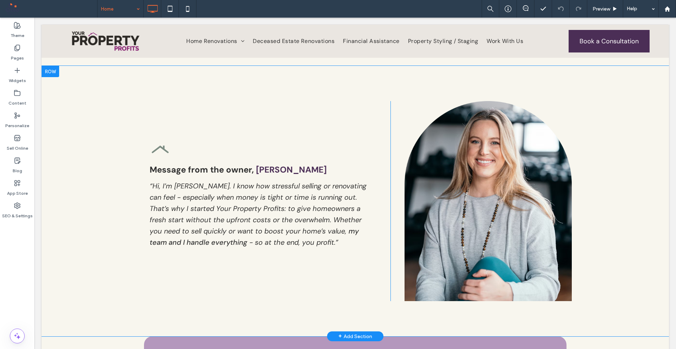
click at [445, 131] on img at bounding box center [488, 201] width 167 height 200
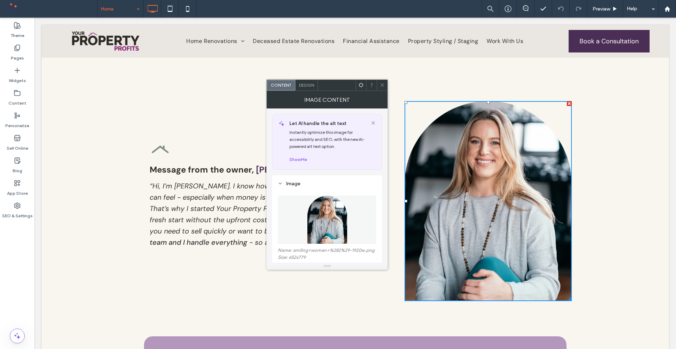
click at [343, 229] on img at bounding box center [327, 220] width 41 height 49
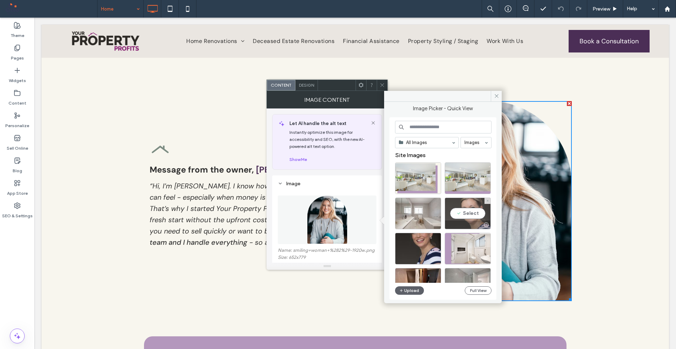
click at [476, 216] on div "Select" at bounding box center [468, 214] width 46 height 32
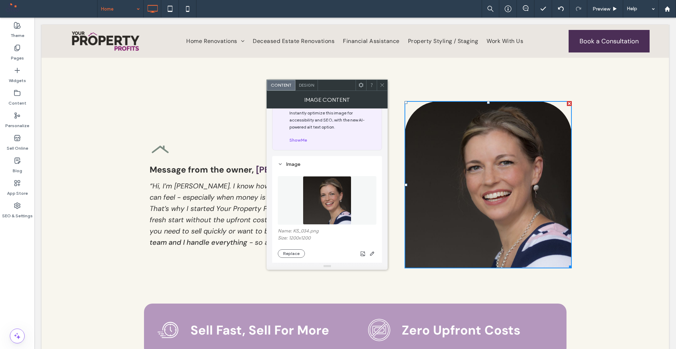
scroll to position [35, 0]
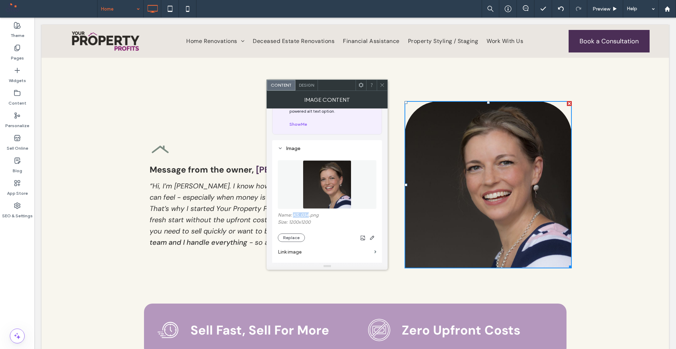
drag, startPoint x: 293, startPoint y: 216, endPoint x: 309, endPoint y: 215, distance: 16.2
click at [309, 215] on label "Name: KS_034.png" at bounding box center [327, 215] width 99 height 7
copy label "KS_034"
click at [321, 198] on img at bounding box center [327, 184] width 49 height 49
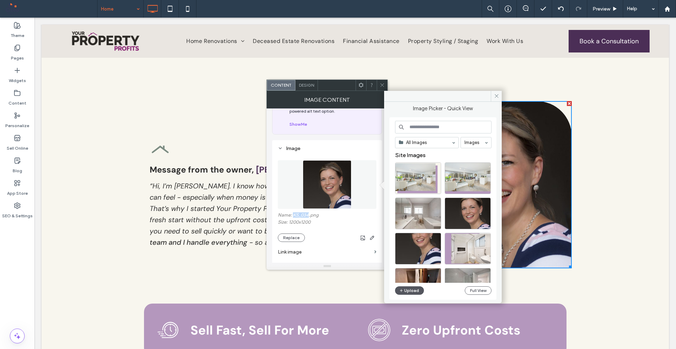
click at [407, 290] on button "Upload" at bounding box center [409, 290] width 29 height 8
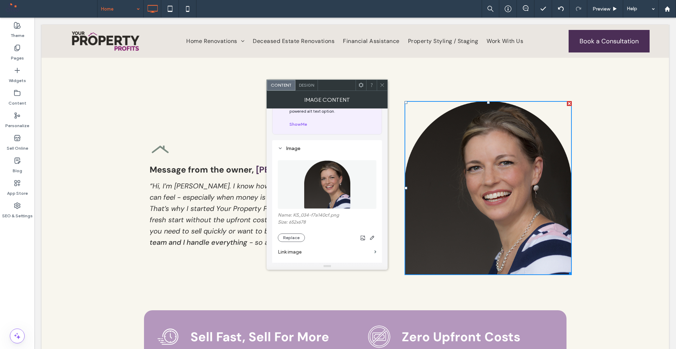
click at [380, 83] on icon at bounding box center [382, 84] width 5 height 5
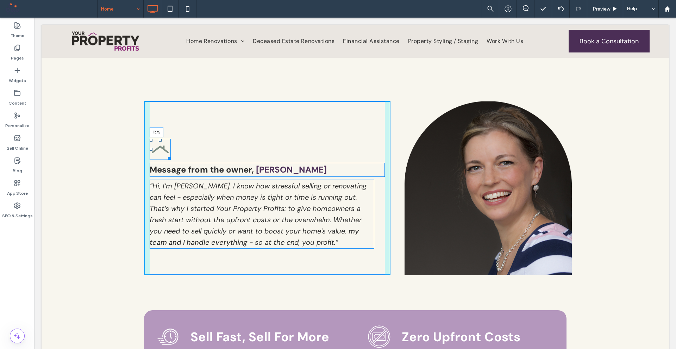
drag, startPoint x: 157, startPoint y: 141, endPoint x: 161, endPoint y: 130, distance: 11.8
click at [161, 139] on div "T:75" at bounding box center [160, 149] width 21 height 21
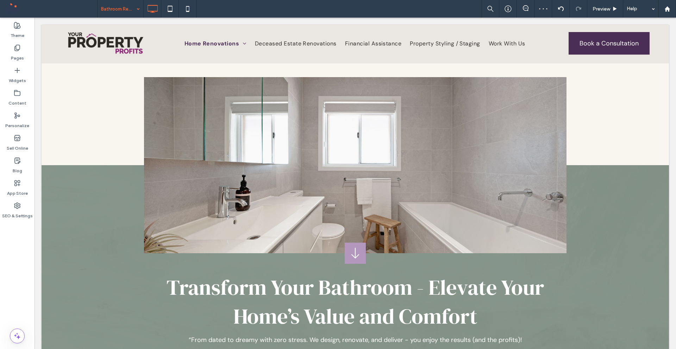
scroll to position [0, 0]
click at [603, 10] on span "Preview" at bounding box center [602, 9] width 18 height 6
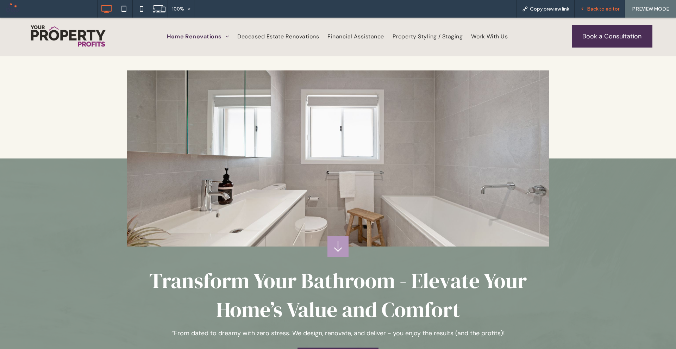
click at [591, 10] on span "Back to editor" at bounding box center [603, 9] width 32 height 6
